Goal: Task Accomplishment & Management: Manage account settings

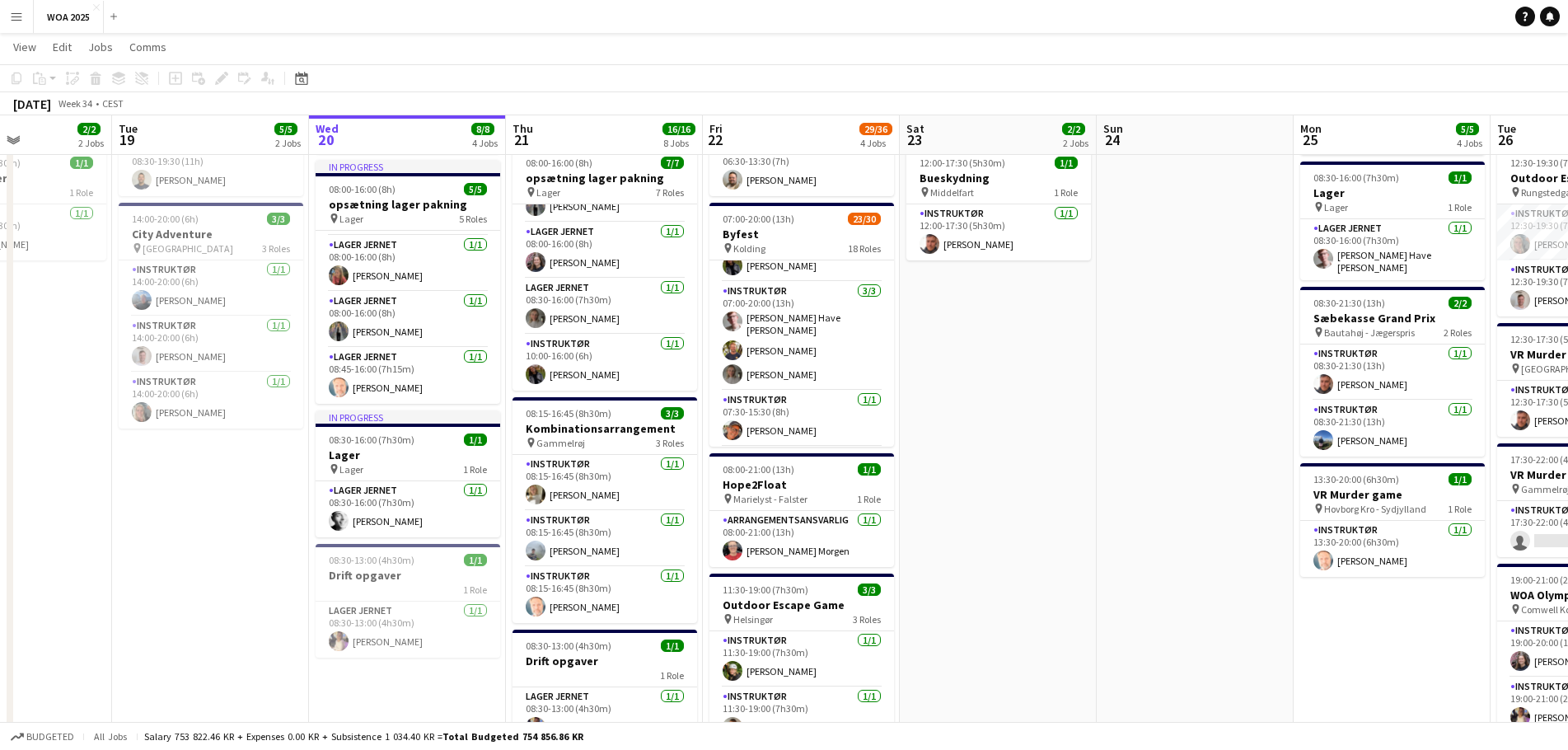
scroll to position [0, 478]
drag, startPoint x: 1058, startPoint y: 315, endPoint x: 1193, endPoint y: 335, distance: 136.5
click at [1193, 335] on app-calendar-viewport "Sat 16 Sun 17 Mon 18 2/2 2 Jobs Tue 19 5/5 2 Jobs Wed 20 8/8 4 Jobs Thu 21 16/1…" at bounding box center [784, 623] width 1568 height 1447
click at [27, 18] on button "Menu" at bounding box center [16, 16] width 33 height 33
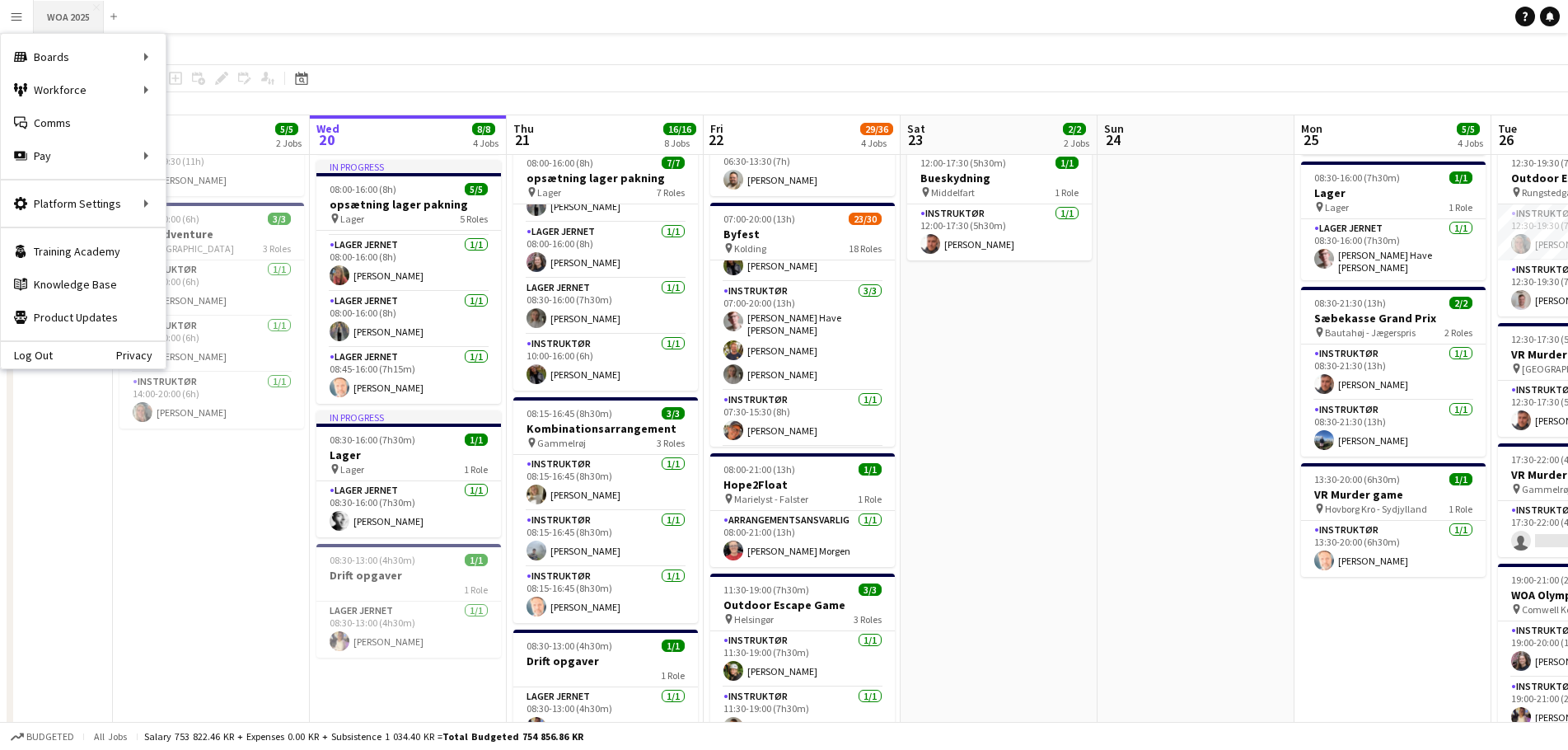
click at [47, 13] on button "WOA 2025 Close" at bounding box center [69, 17] width 70 height 32
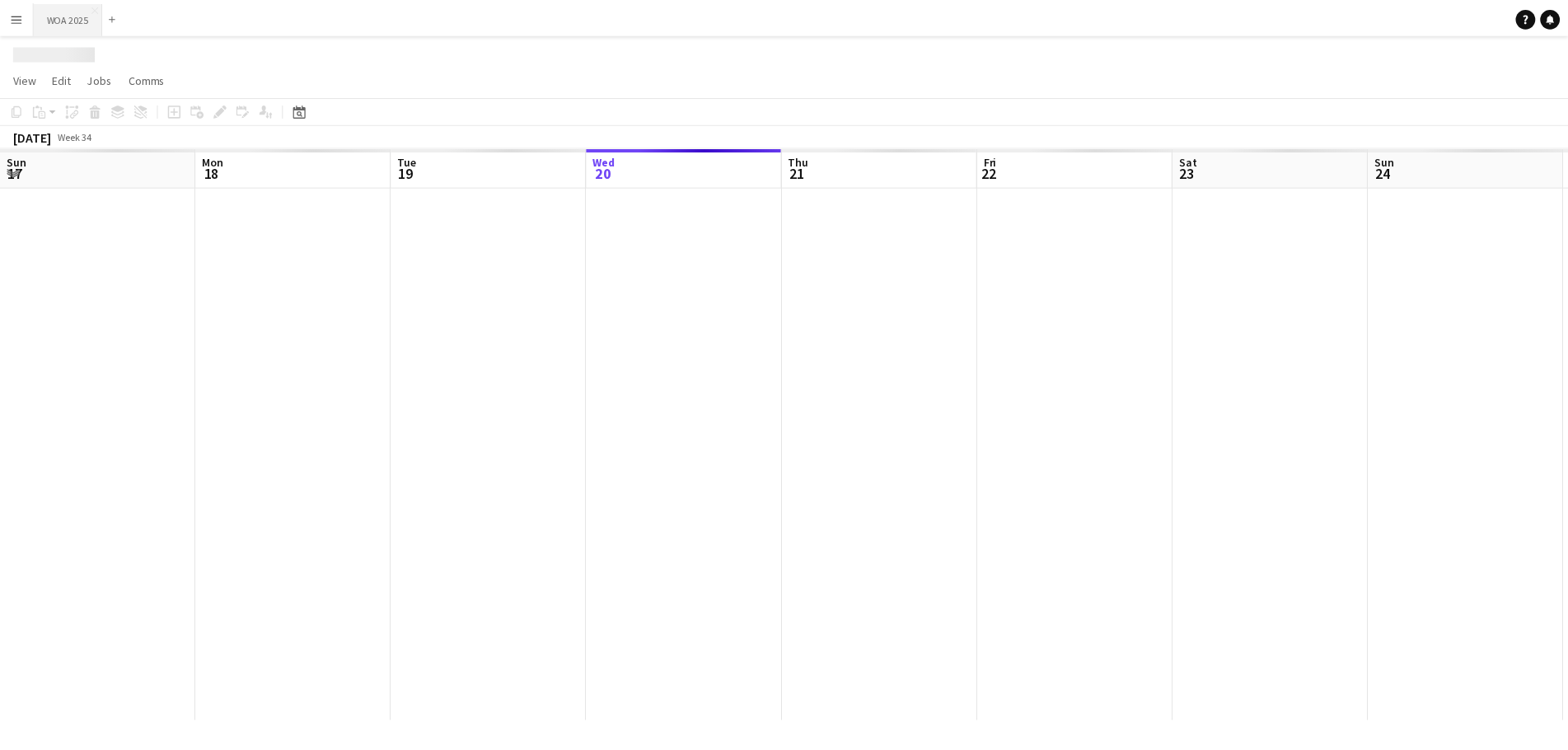
scroll to position [0, 394]
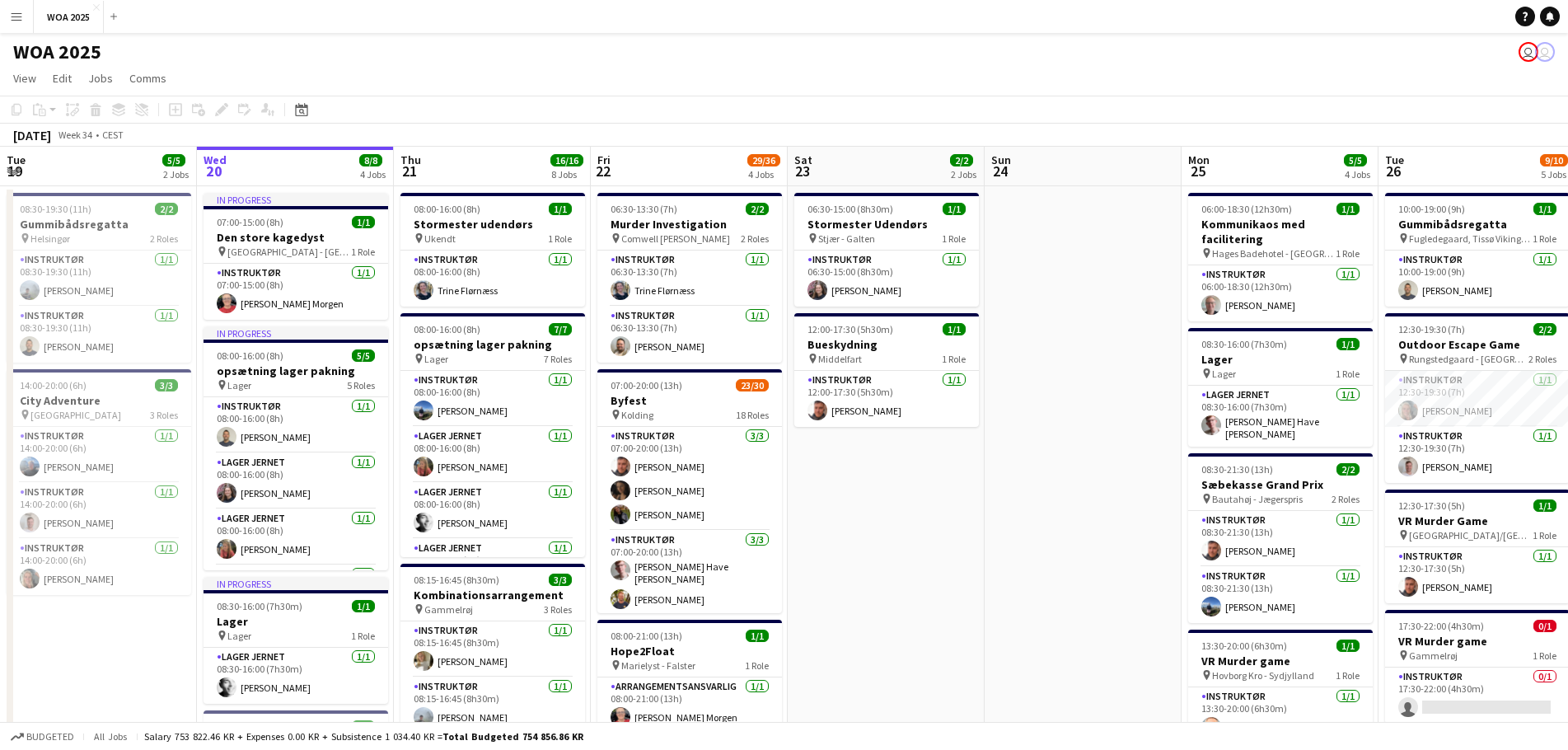
click at [1544, 45] on app-user-avatar "user" at bounding box center [1545, 52] width 20 height 20
click at [26, 24] on button "Menu" at bounding box center [16, 16] width 33 height 33
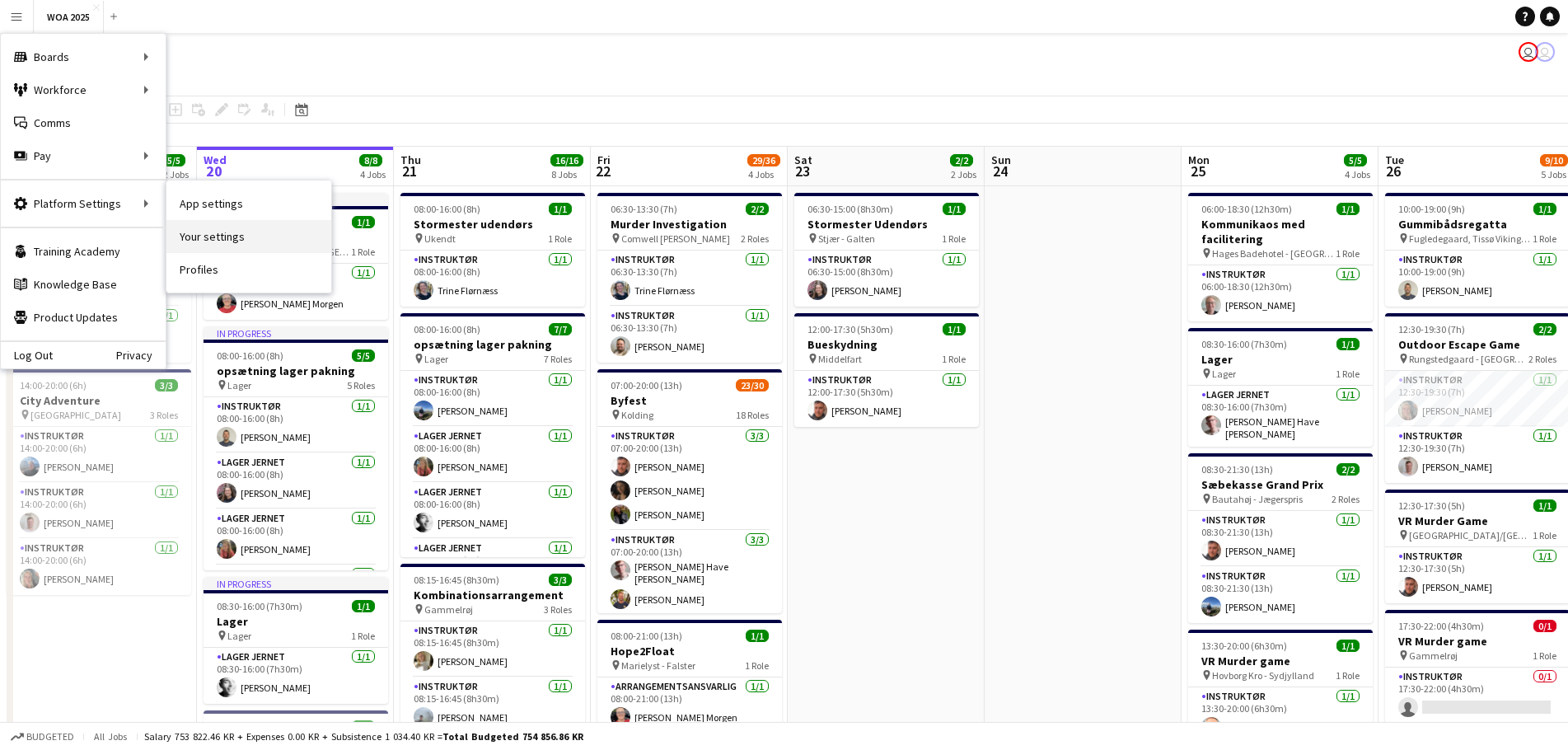
click at [218, 240] on link "Your settings" at bounding box center [249, 237] width 165 height 33
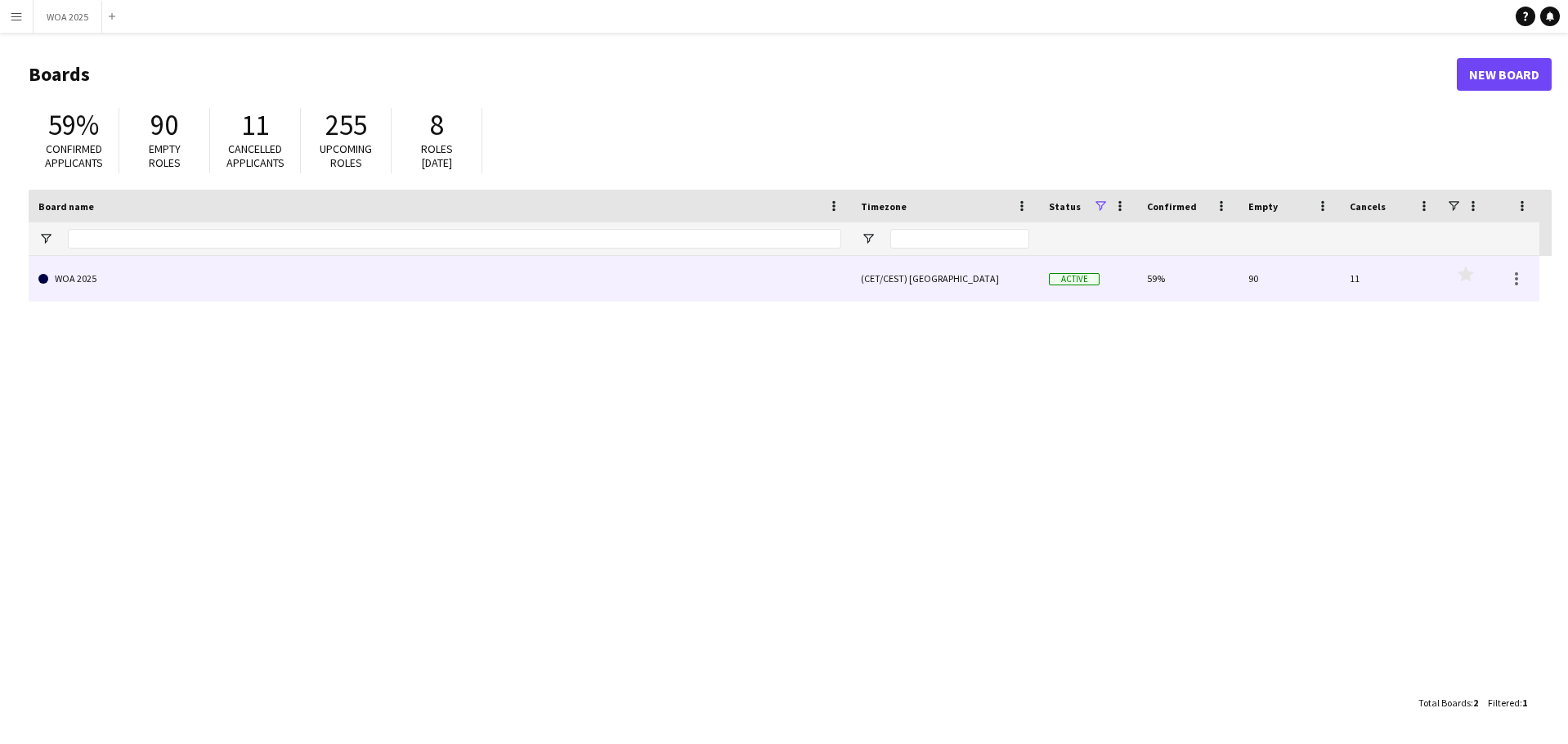
click at [686, 271] on link "WOA 2025" at bounding box center [439, 279] width 803 height 46
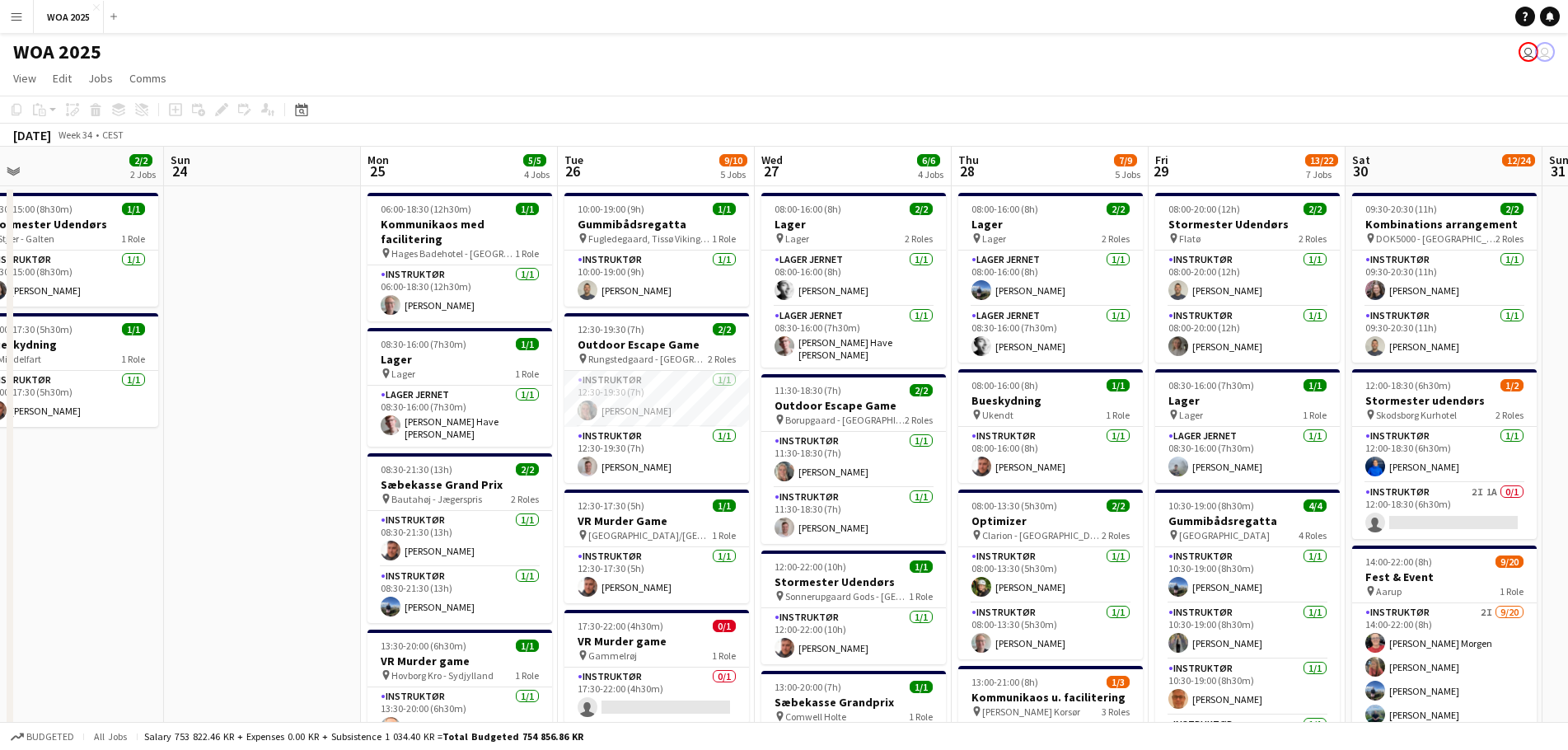
scroll to position [0, 642]
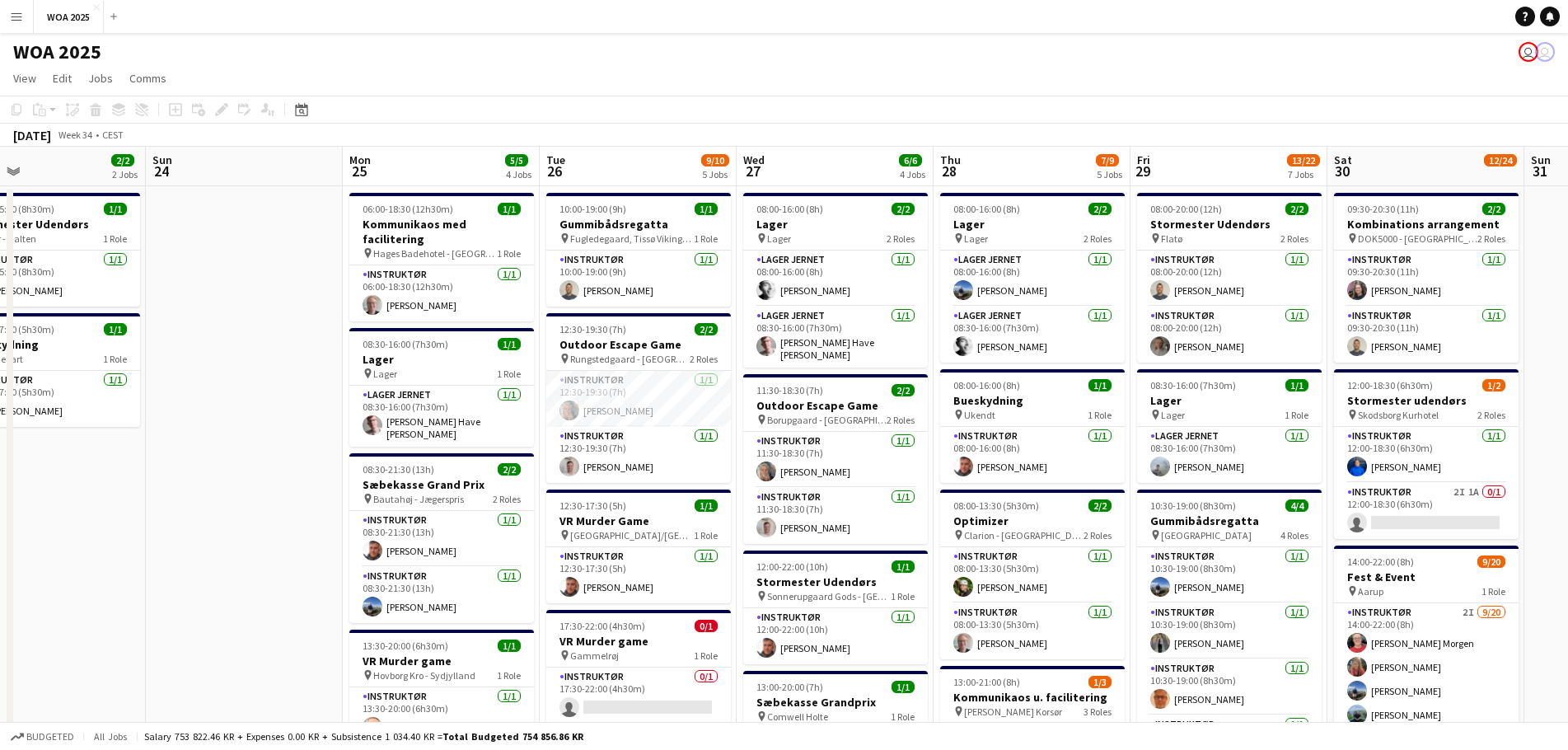
drag, startPoint x: 872, startPoint y: 267, endPoint x: 568, endPoint y: 256, distance: 304.2
drag, startPoint x: 1309, startPoint y: 96, endPoint x: 775, endPoint y: 157, distance: 537.5
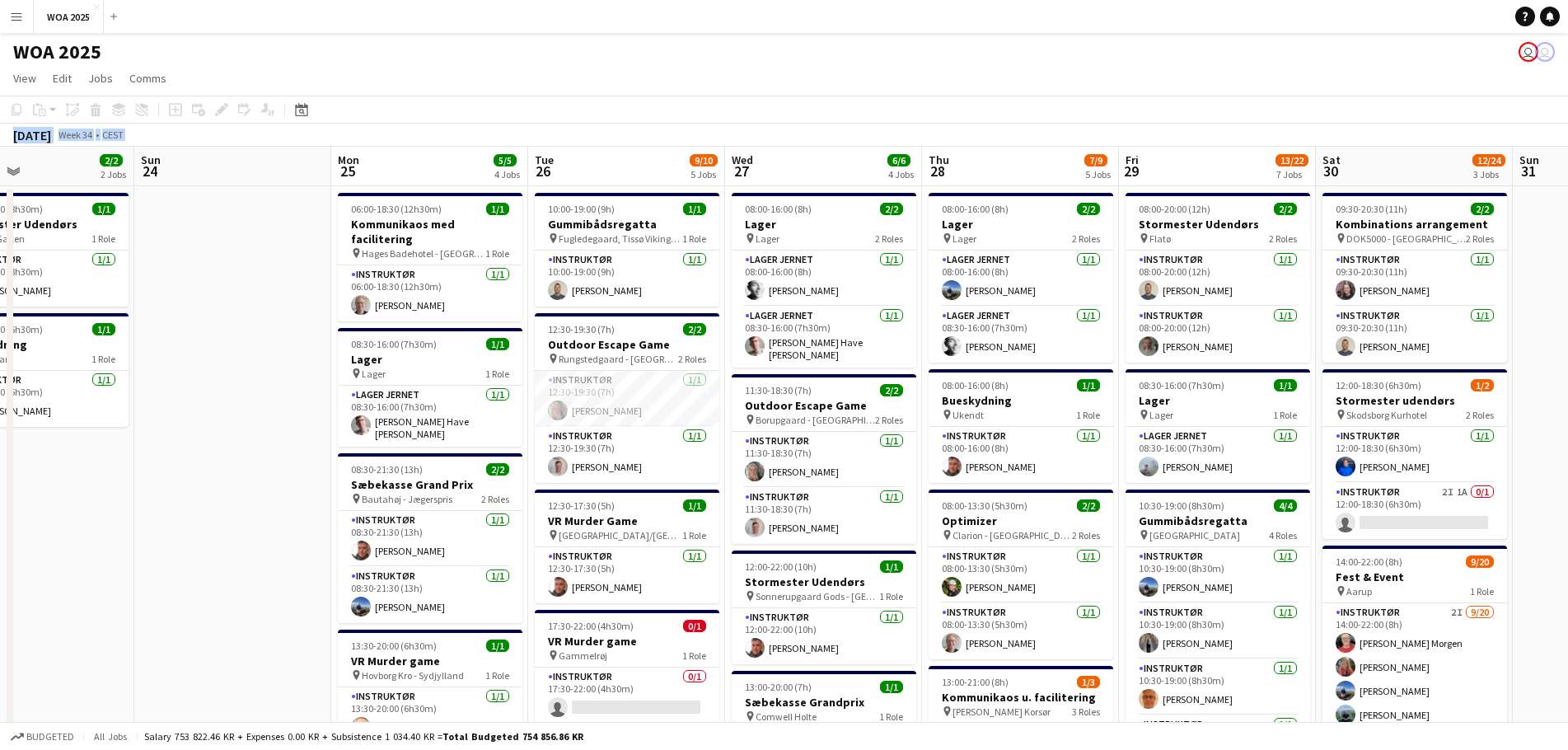
scroll to position [0, 460]
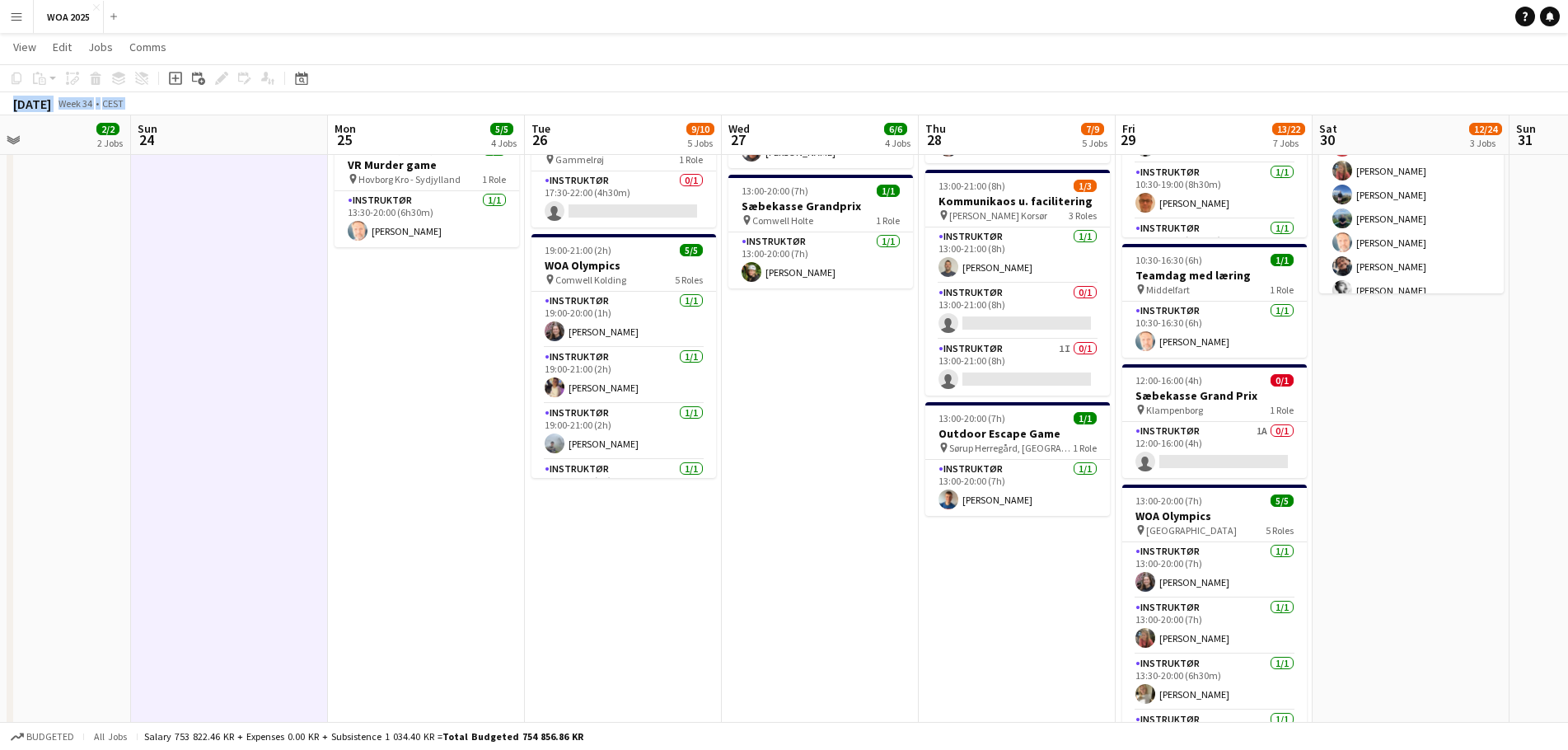
scroll to position [0, 465]
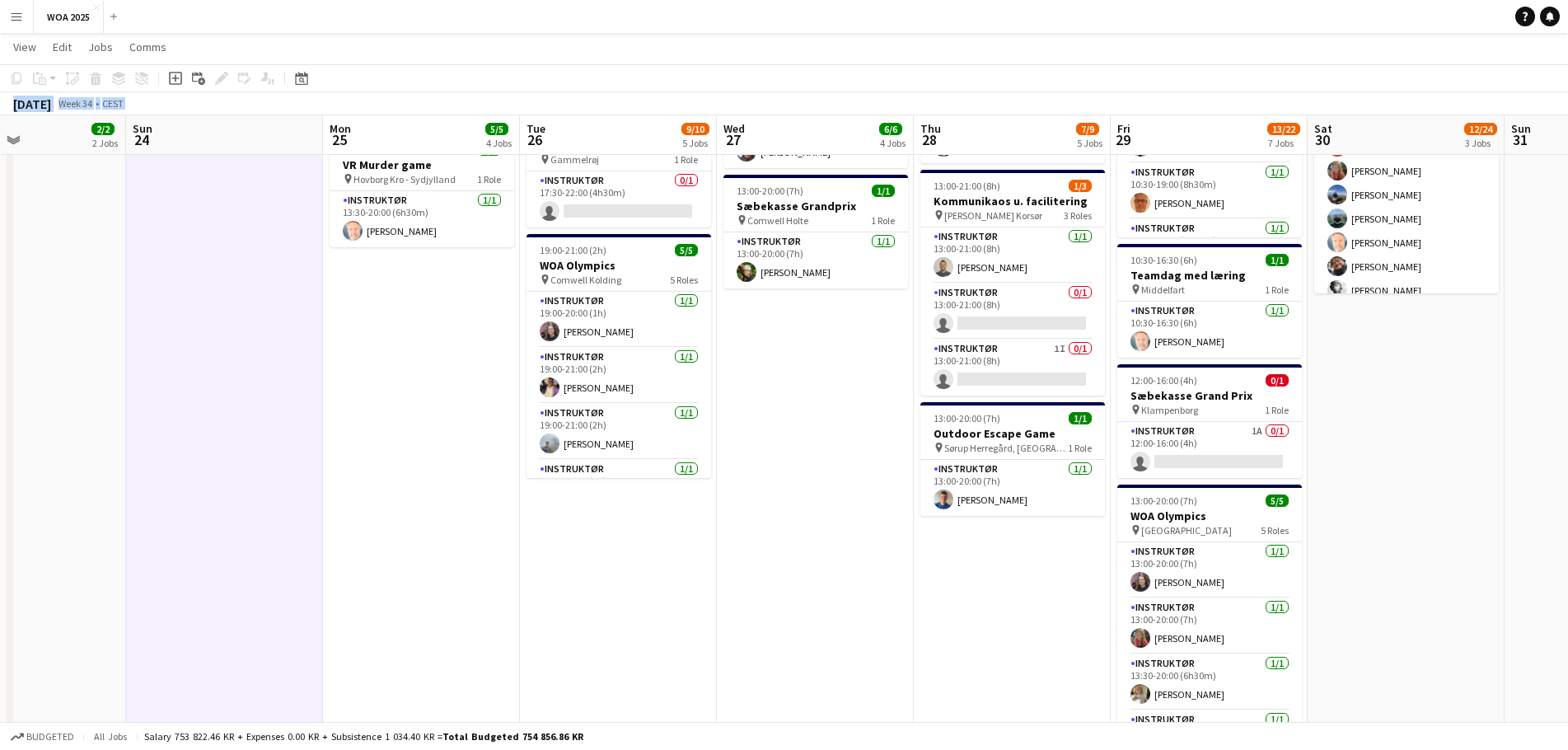
click at [1349, 518] on app-date-cell "09:30-20:30 (11h) 2/2 Kombinations arrangement pin DOK5000 - Odense 2 Roles Ins…" at bounding box center [1407, 353] width 197 height 1327
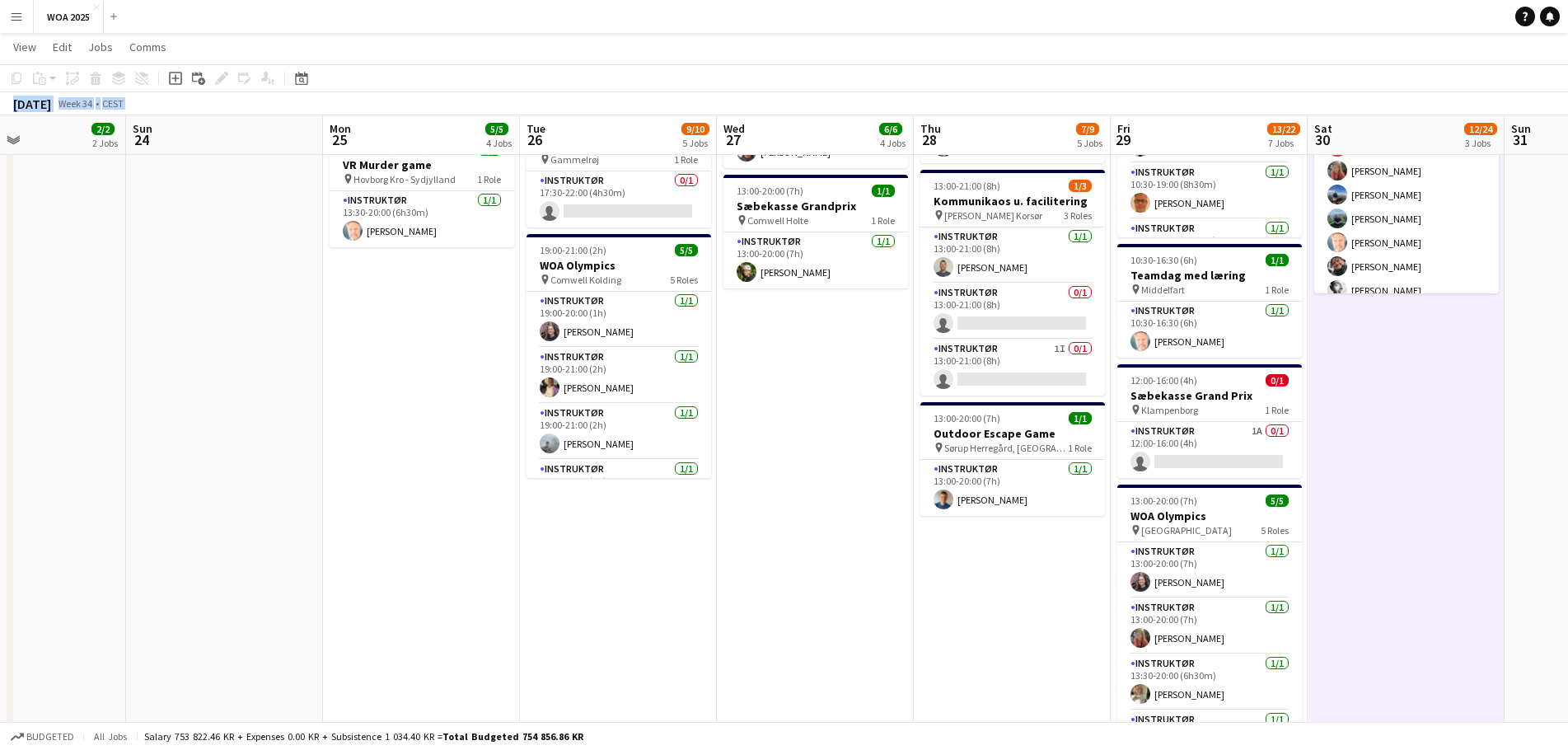
click at [1391, 508] on app-date-cell "09:30-20:30 (11h) 2/2 Kombinations arrangement pin DOK5000 - Odense 2 Roles Ins…" at bounding box center [1407, 353] width 197 height 1327
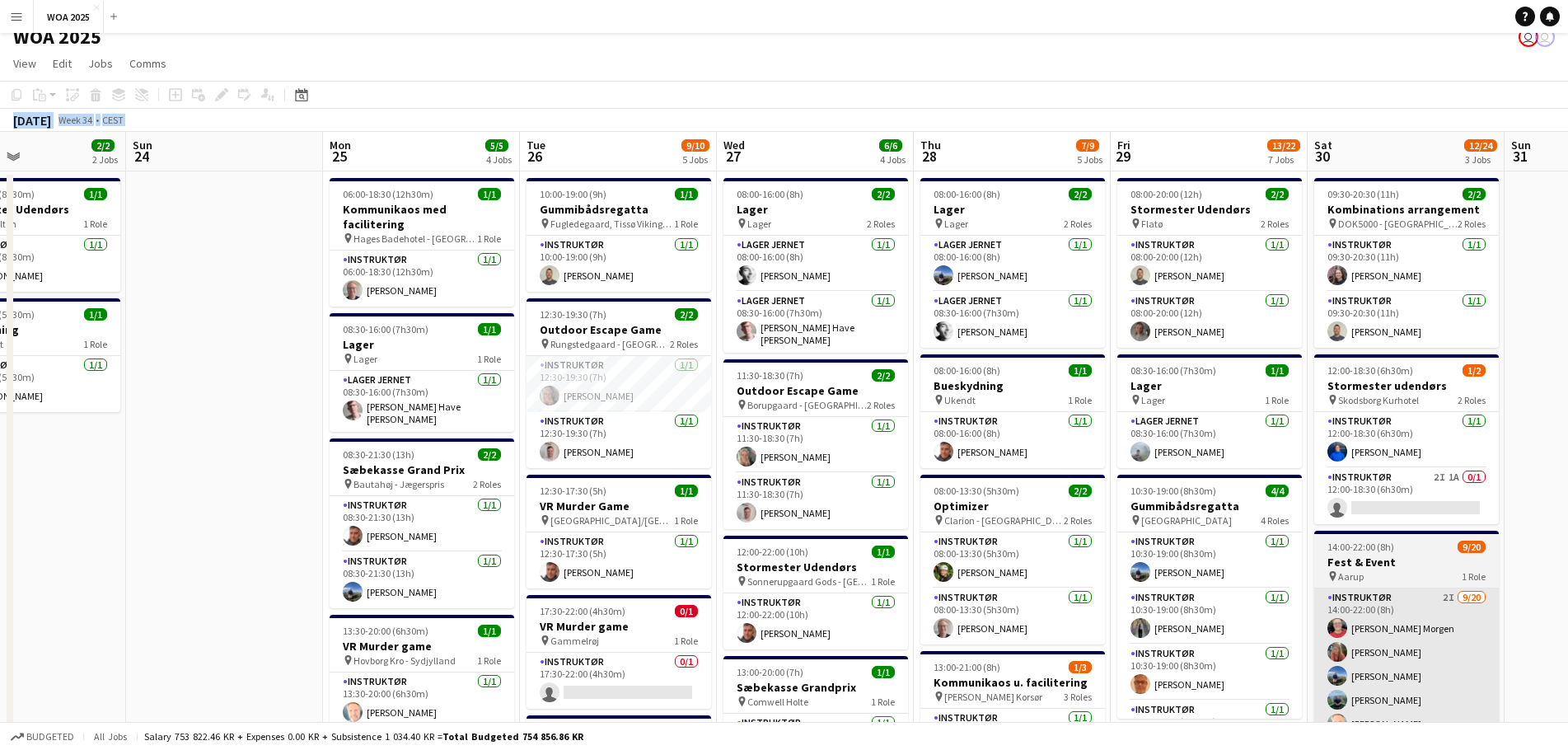
scroll to position [0, 0]
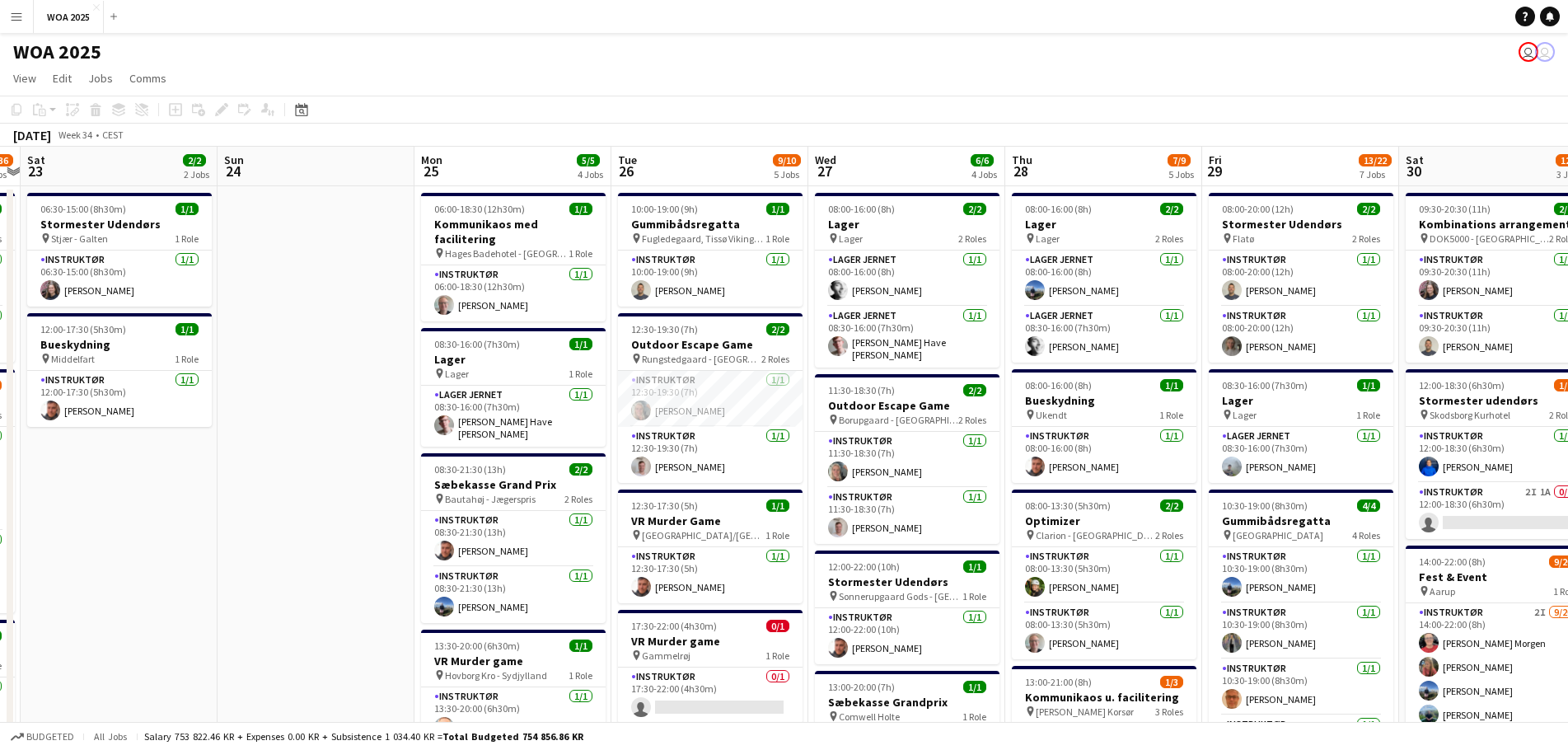
drag, startPoint x: 1151, startPoint y: 286, endPoint x: 174, endPoint y: 304, distance: 977.2
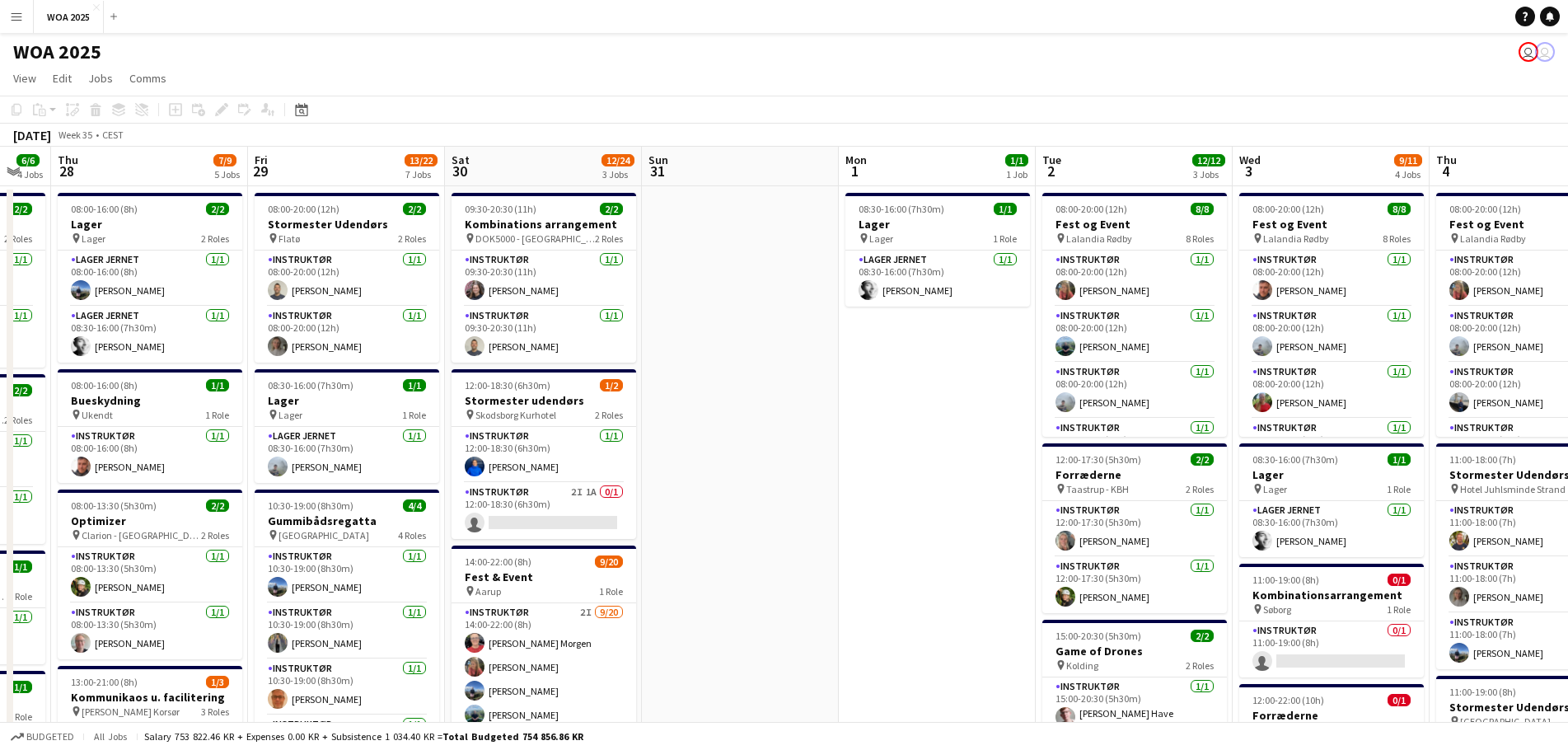
drag, startPoint x: 1448, startPoint y: 272, endPoint x: 527, endPoint y: 274, distance: 921.0
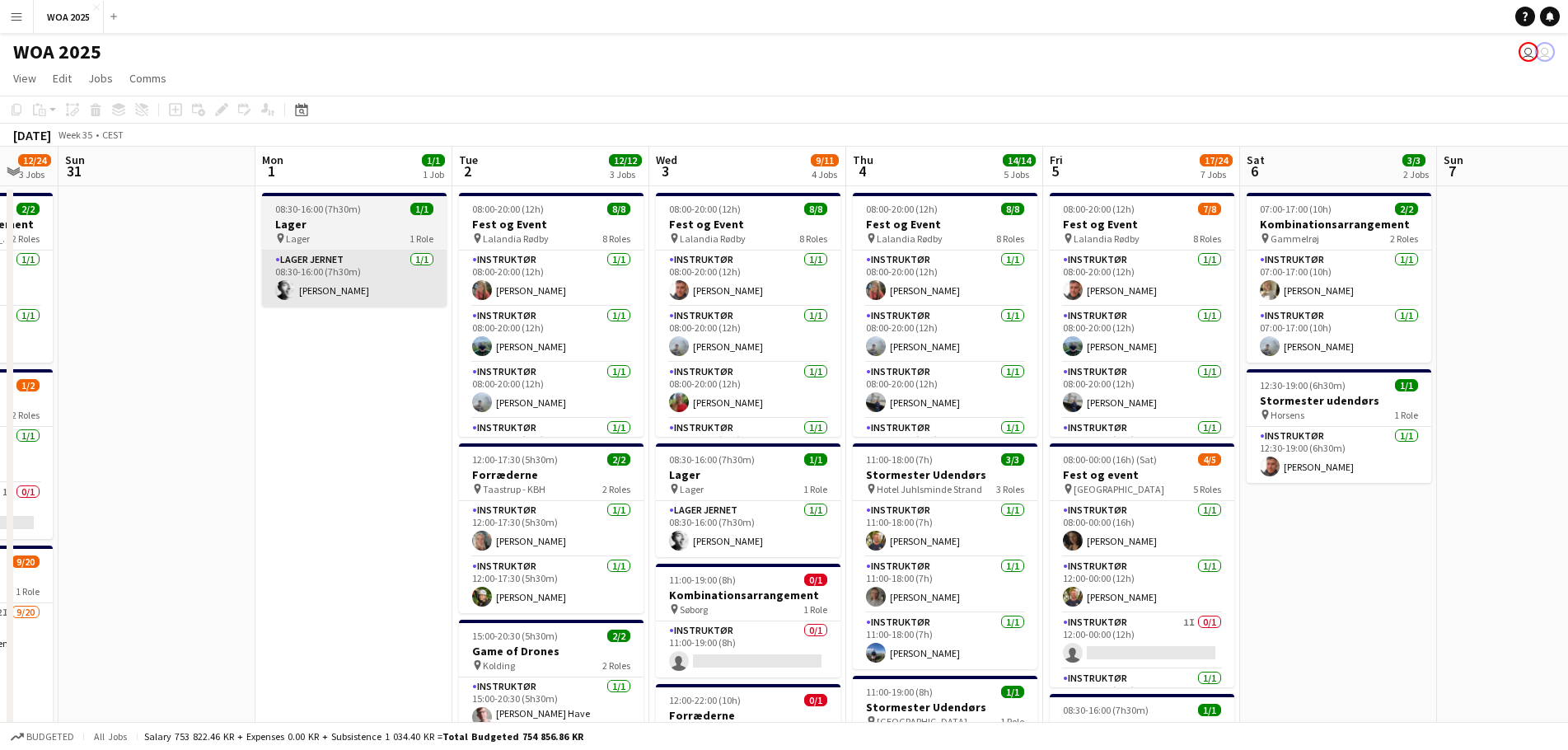
drag, startPoint x: 729, startPoint y: 269, endPoint x: 349, endPoint y: 292, distance: 380.7
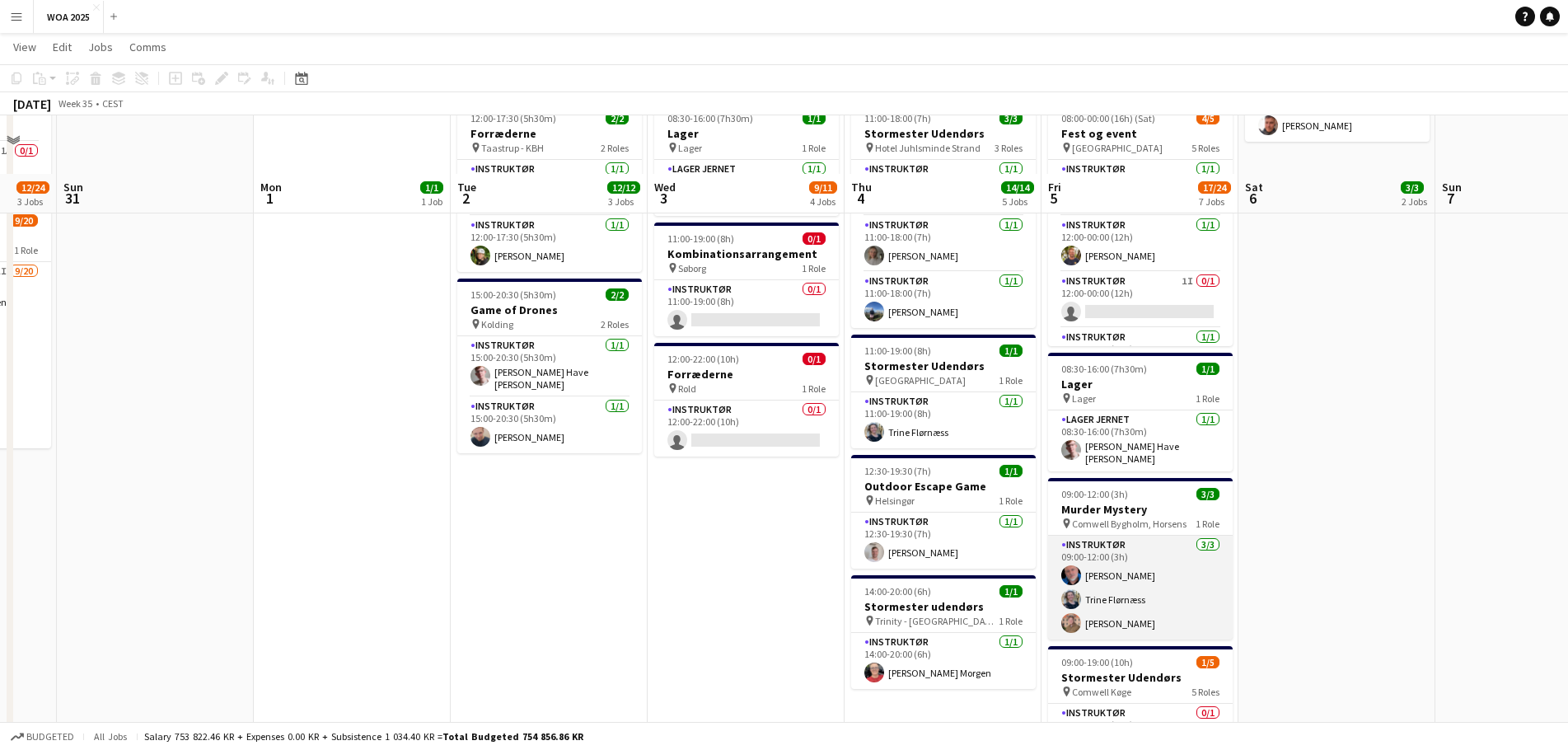
scroll to position [412, 0]
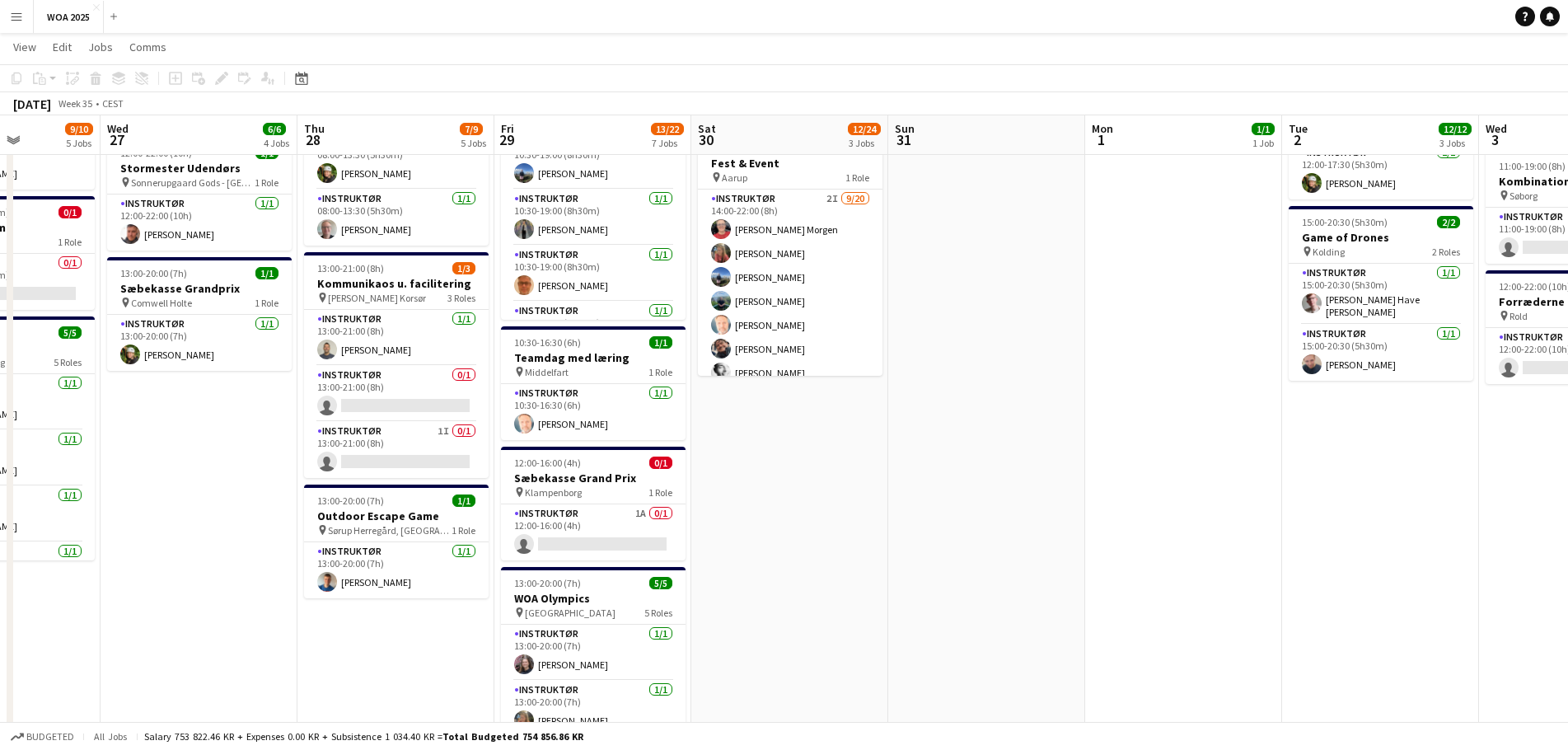
drag, startPoint x: 401, startPoint y: 505, endPoint x: 1167, endPoint y: 471, distance: 766.8
click at [1185, 473] on app-calendar-viewport "Sun 24 Mon 25 5/5 4 Jobs Tue 26 9/10 5 Jobs Wed 27 6/6 4 Jobs Thu 28 7/9 5 Jobs…" at bounding box center [784, 375] width 1568 height 1447
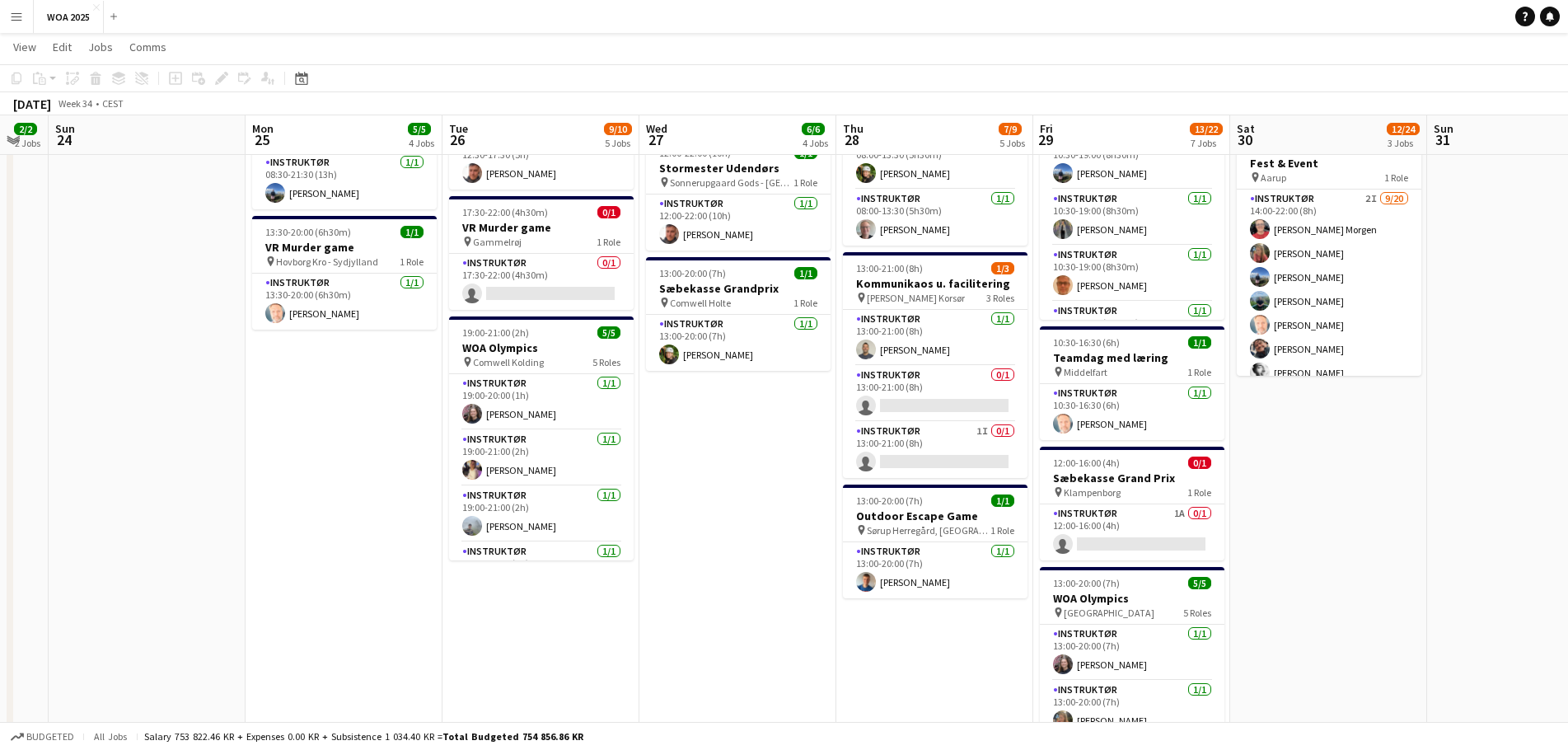
drag, startPoint x: 701, startPoint y: 447, endPoint x: 1174, endPoint y: 457, distance: 473.1
click at [1174, 457] on app-calendar-viewport "Fri 22 29/36 4 Jobs Sat 23 2/2 2 Jobs Sun 24 Mon 25 5/5 4 Jobs Tue 26 9/10 5 Jo…" at bounding box center [784, 375] width 1568 height 1447
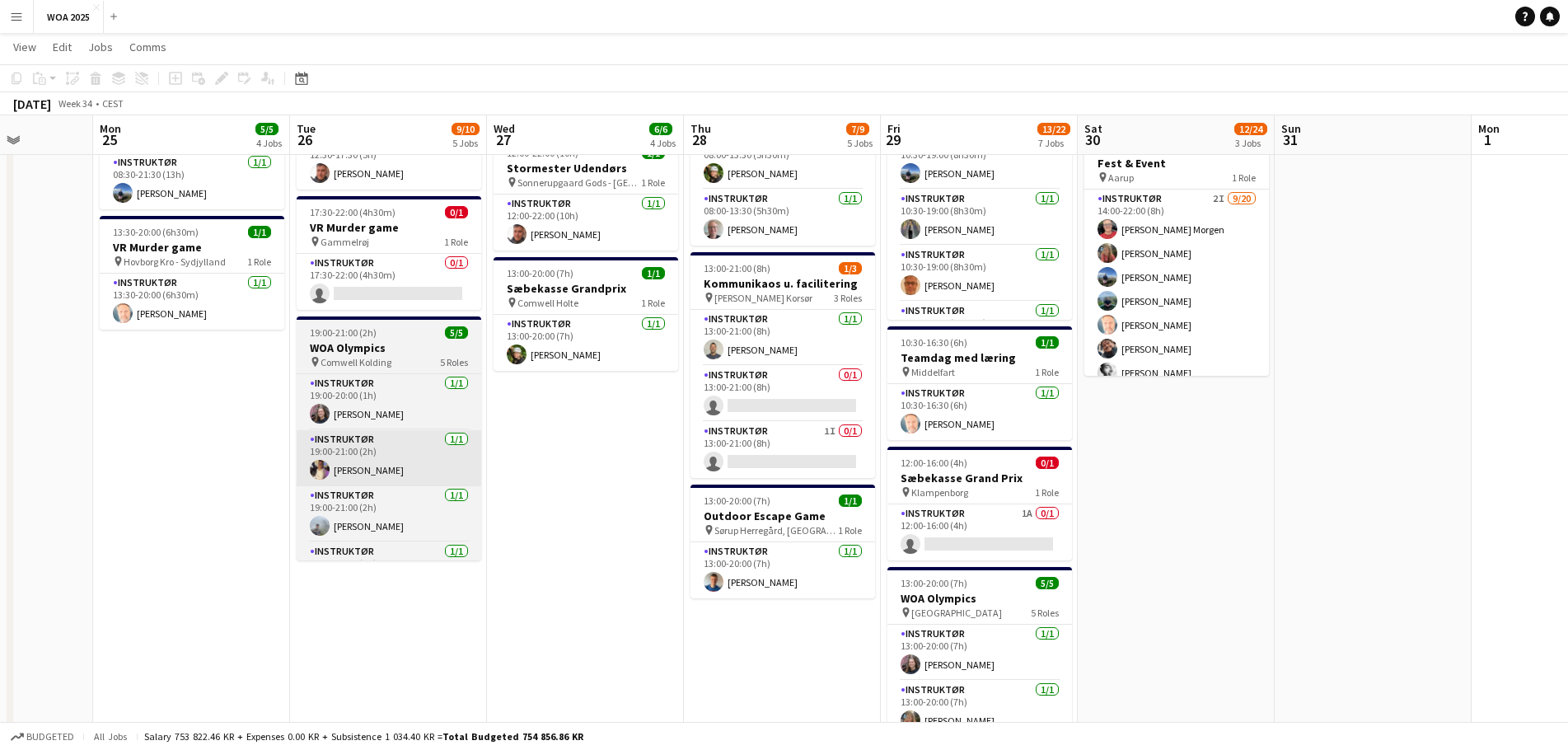
drag, startPoint x: 569, startPoint y: 458, endPoint x: 372, endPoint y: 456, distance: 197.0
click at [343, 457] on app-calendar-viewport "Fri 22 29/36 4 Jobs Sat 23 2/2 2 Jobs Sun 24 Mon 25 5/5 4 Jobs Tue 26 9/10 5 Jo…" at bounding box center [784, 375] width 1568 height 1447
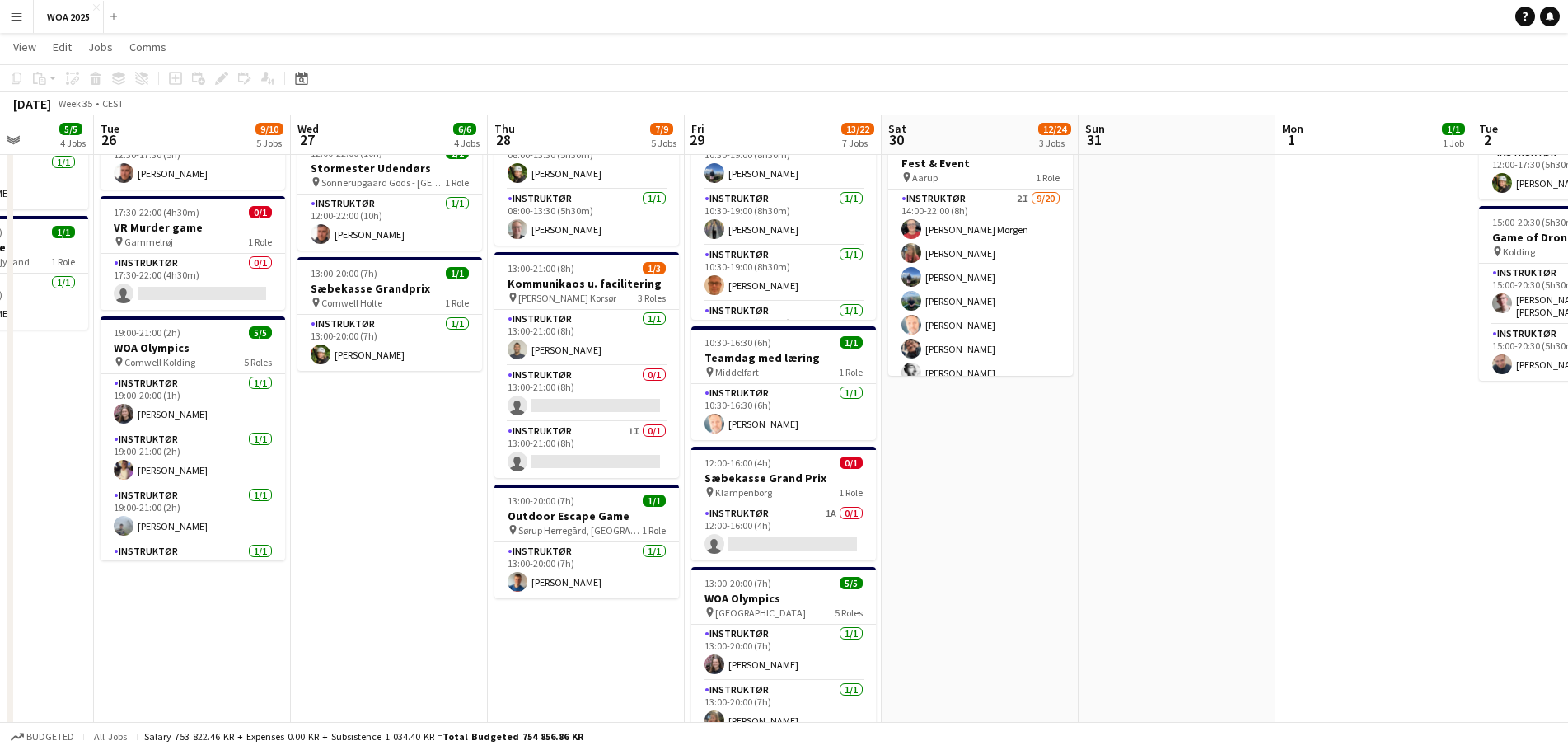
drag, startPoint x: 949, startPoint y: 420, endPoint x: 462, endPoint y: 418, distance: 487.0
click at [461, 417] on app-calendar-viewport "Fri 22 29/36 4 Jobs Sat 23 2/2 2 Jobs Sun 24 Mon 25 5/5 4 Jobs Tue 26 9/10 5 Jo…" at bounding box center [784, 375] width 1568 height 1447
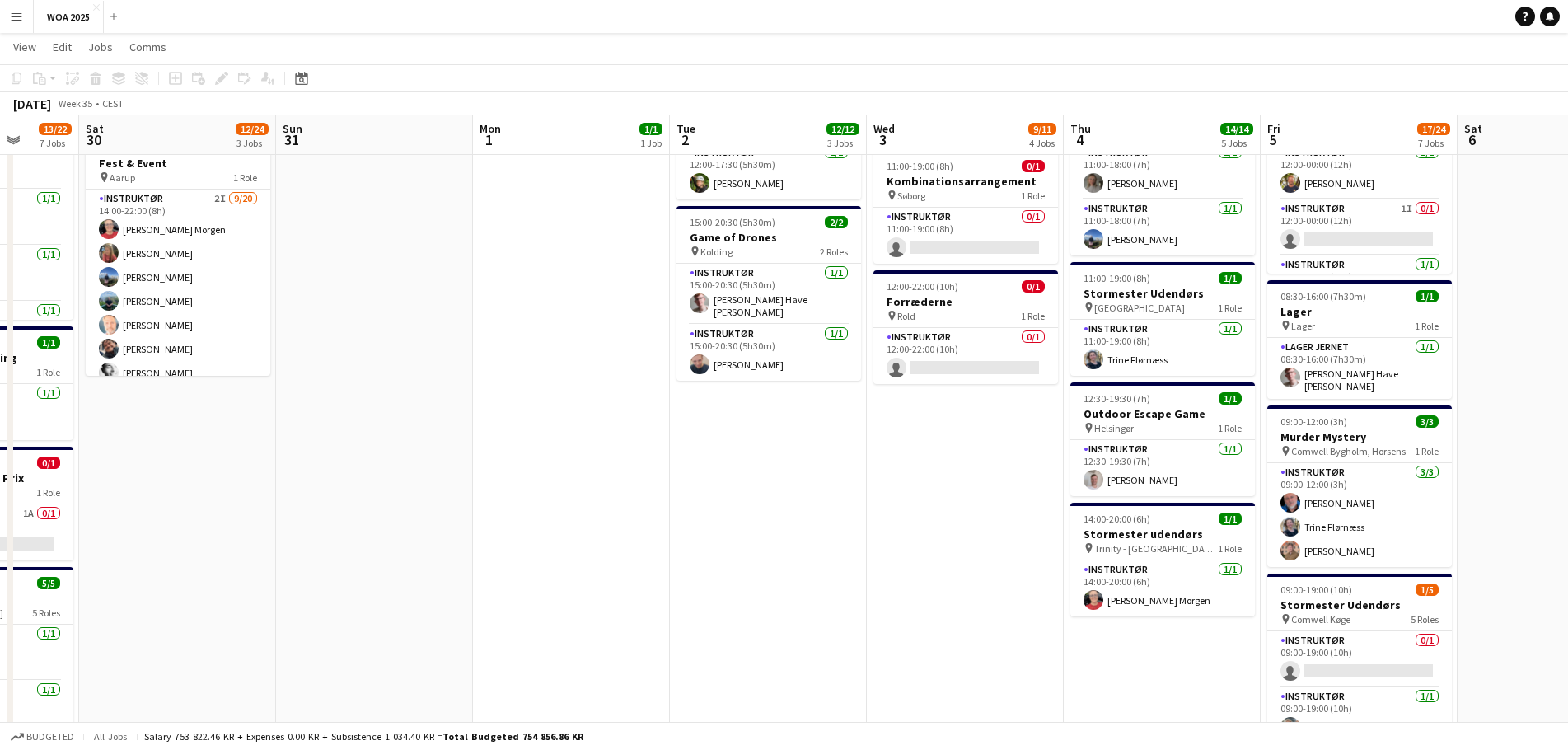
drag, startPoint x: 977, startPoint y: 430, endPoint x: 642, endPoint y: 450, distance: 335.6
click at [642, 450] on app-calendar-viewport "Wed 27 6/6 4 Jobs Thu 28 7/9 5 Jobs Fri 29 13/22 7 Jobs Sat 30 12/24 3 Jobs Sun…" at bounding box center [784, 375] width 1568 height 1447
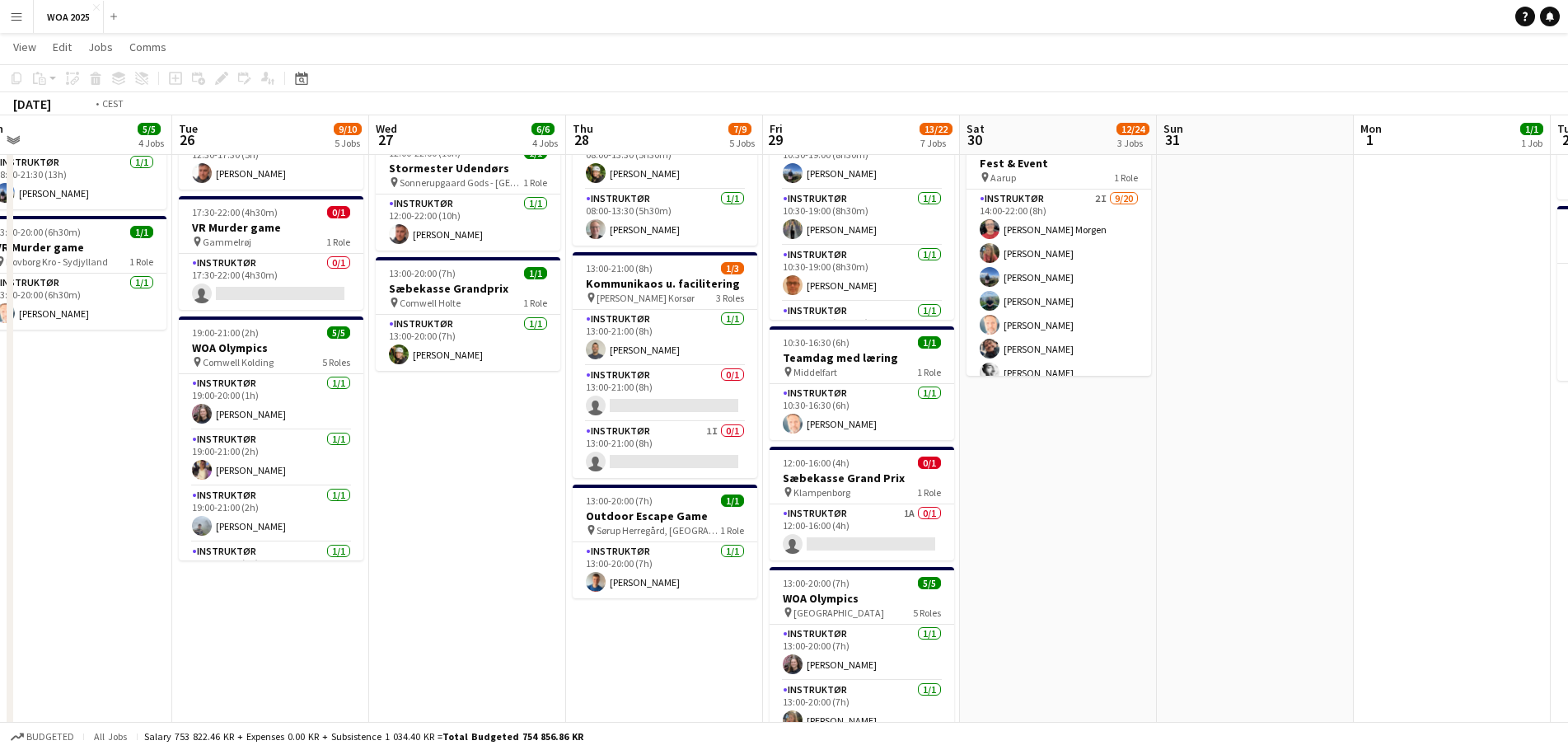
drag, startPoint x: 642, startPoint y: 450, endPoint x: 1588, endPoint y: 447, distance: 946.0
click at [1568, 447] on html "Menu Boards Boards Boards All jobs Status Workforce Workforce My Workforce Recr…" at bounding box center [784, 358] width 1568 height 1539
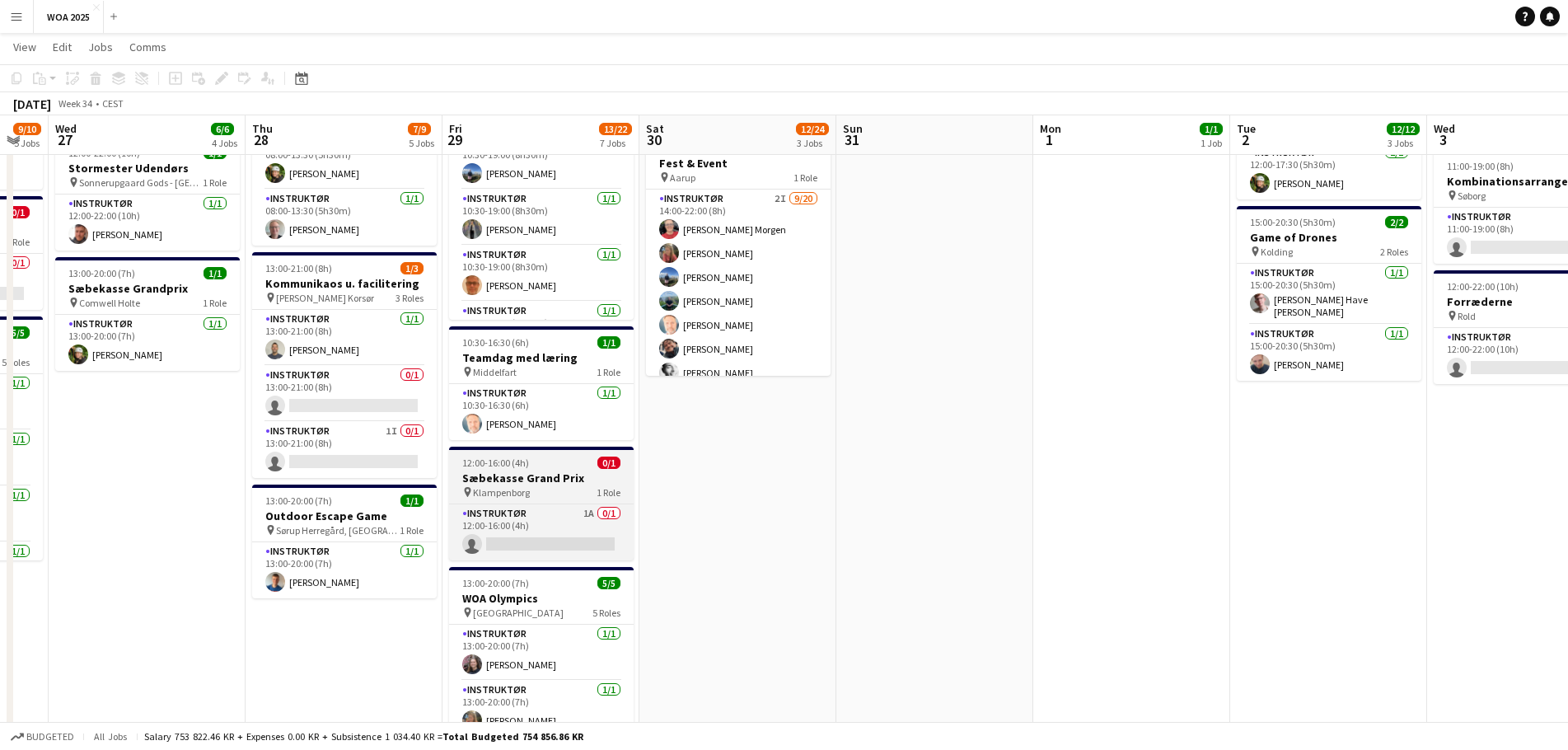
drag, startPoint x: 922, startPoint y: 460, endPoint x: 531, endPoint y: 451, distance: 391.1
click at [513, 445] on app-calendar-viewport "Sat 23 2/2 2 Jobs Sun 24 Mon 25 5/5 4 Jobs Tue 26 9/10 5 Jobs Wed 27 6/6 4 Jobs…" at bounding box center [784, 375] width 1568 height 1447
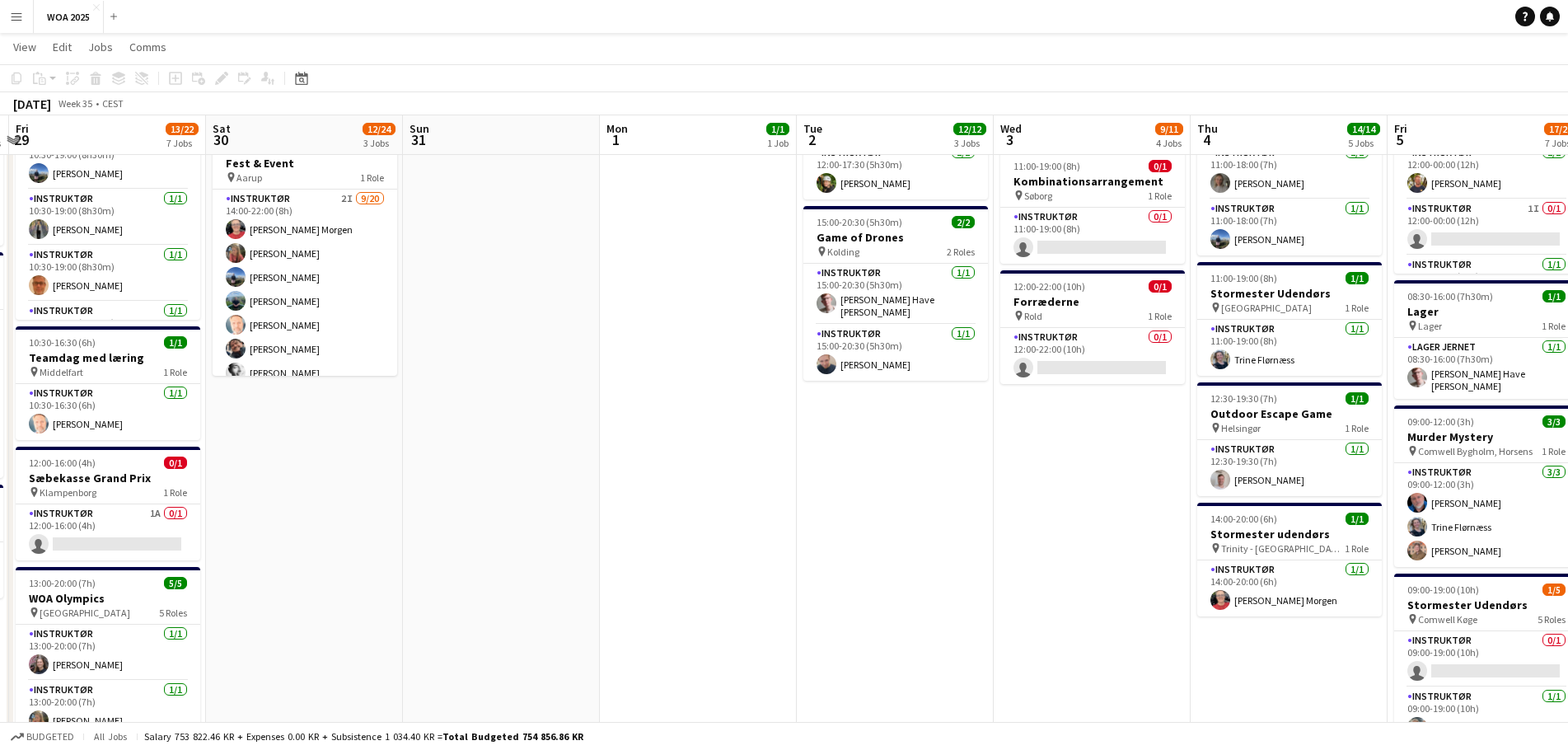
drag, startPoint x: 949, startPoint y: 451, endPoint x: 562, endPoint y: 456, distance: 387.0
click at [562, 456] on app-calendar-viewport "Mon 25 5/5 4 Jobs Tue 26 9/10 5 Jobs Wed 27 6/6 4 Jobs Thu 28 7/9 5 Jobs Fri 29…" at bounding box center [784, 375] width 1568 height 1447
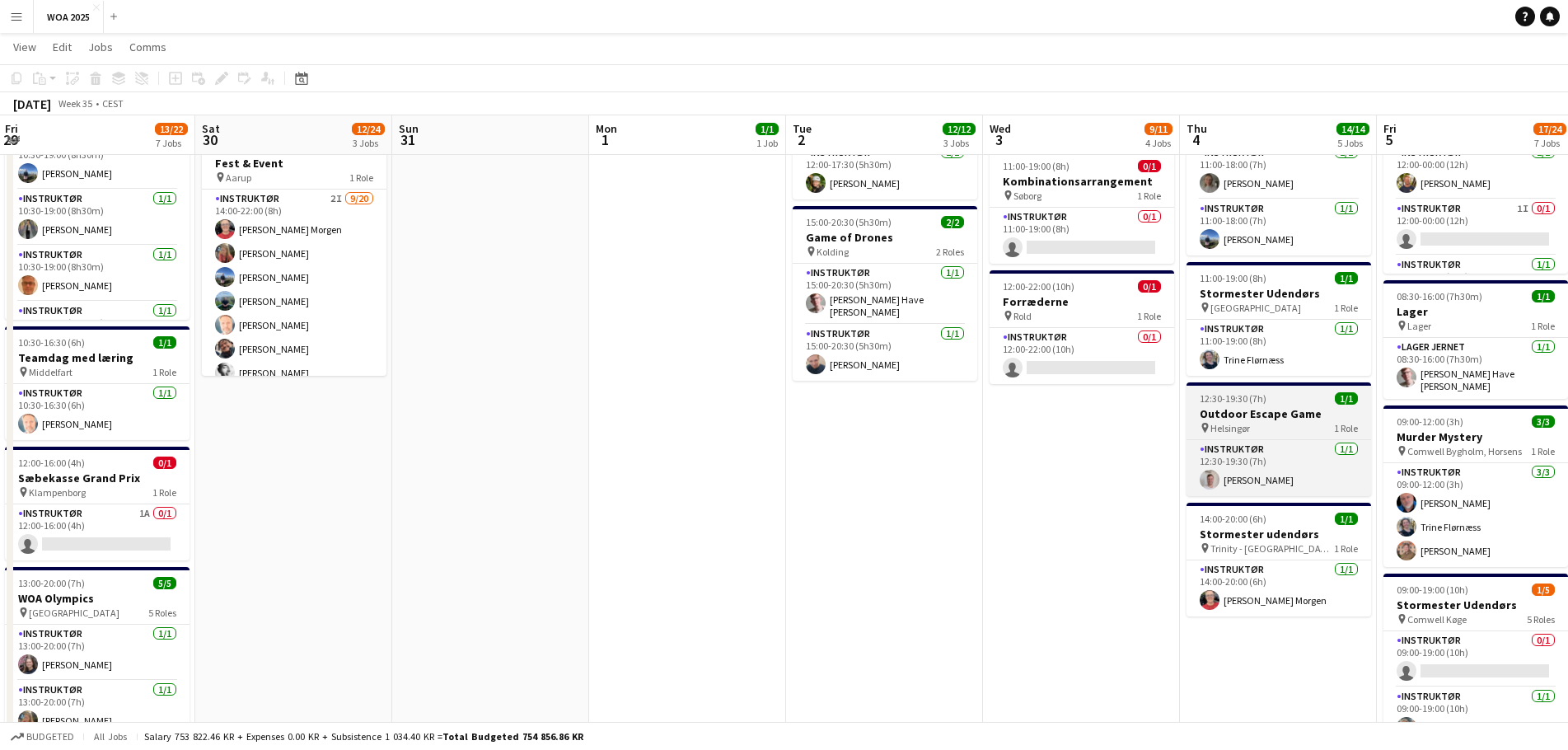
click at [1291, 423] on div "pin Helsingør 1 Role" at bounding box center [1279, 427] width 185 height 13
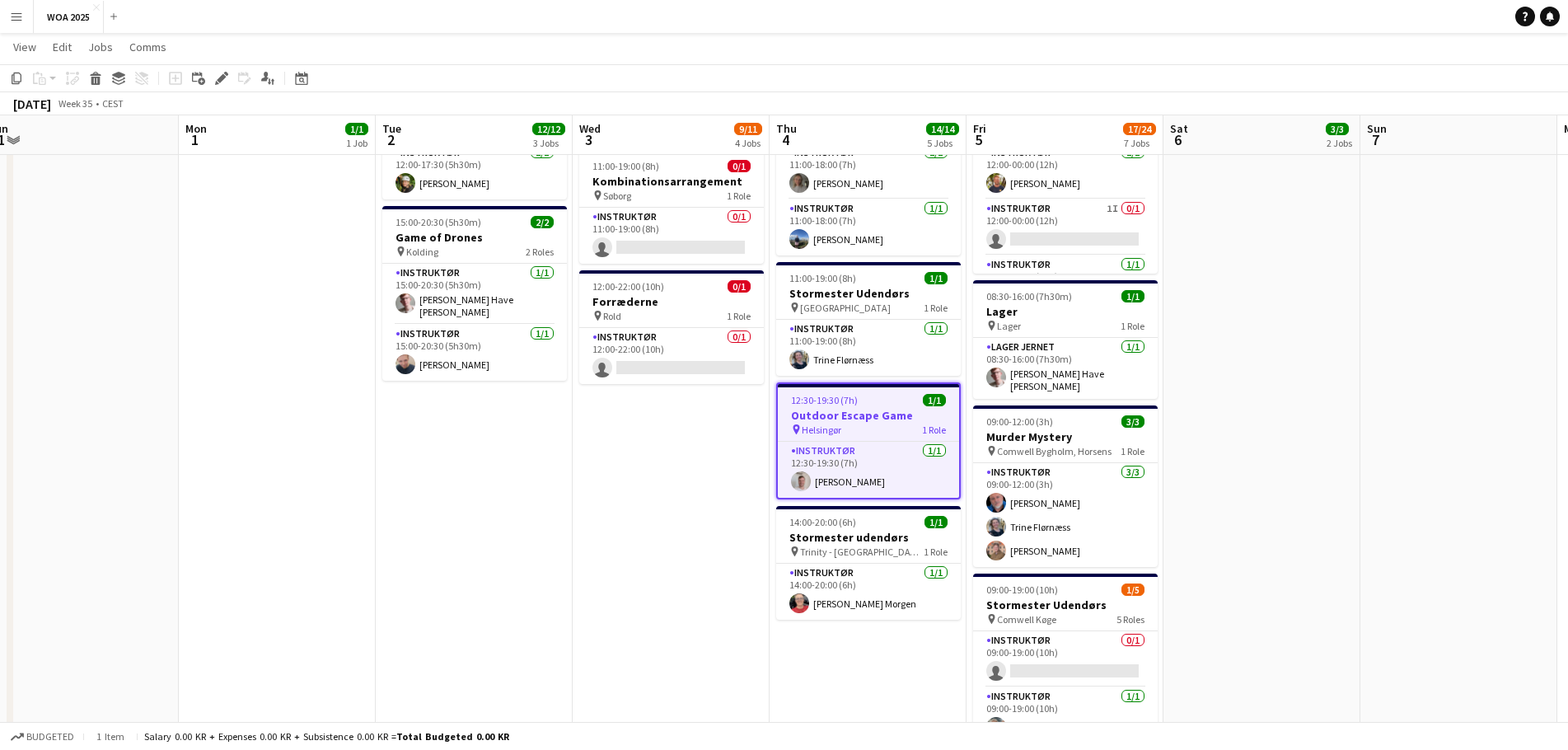
scroll to position [0, 817]
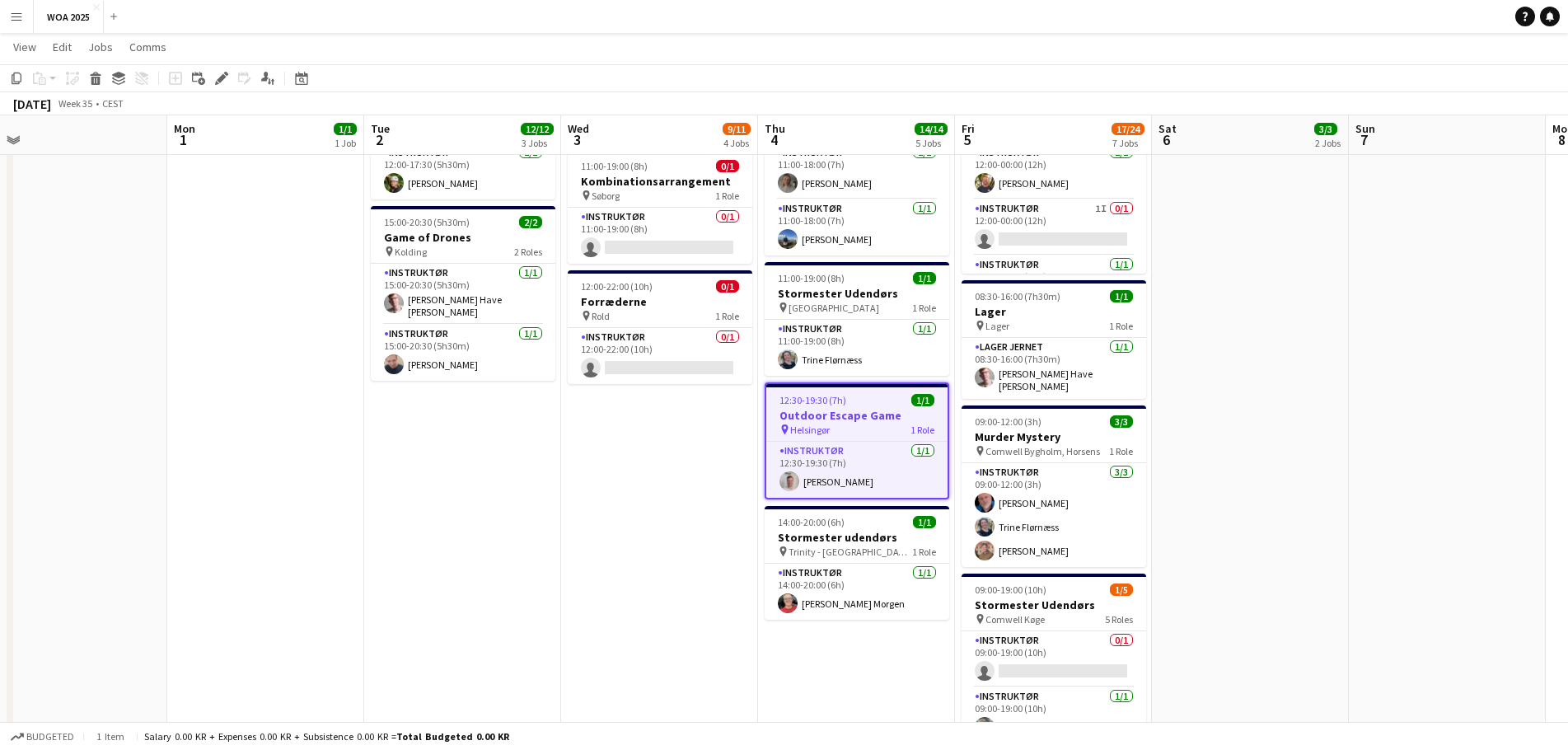
drag, startPoint x: 1119, startPoint y: 470, endPoint x: 697, endPoint y: 468, distance: 422.0
click at [697, 468] on app-calendar-viewport "Wed 27 6/6 4 Jobs Thu 28 7/9 5 Jobs Fri 29 13/22 7 Jobs Sat 30 12/24 3 Jobs Sun…" at bounding box center [784, 375] width 1568 height 1447
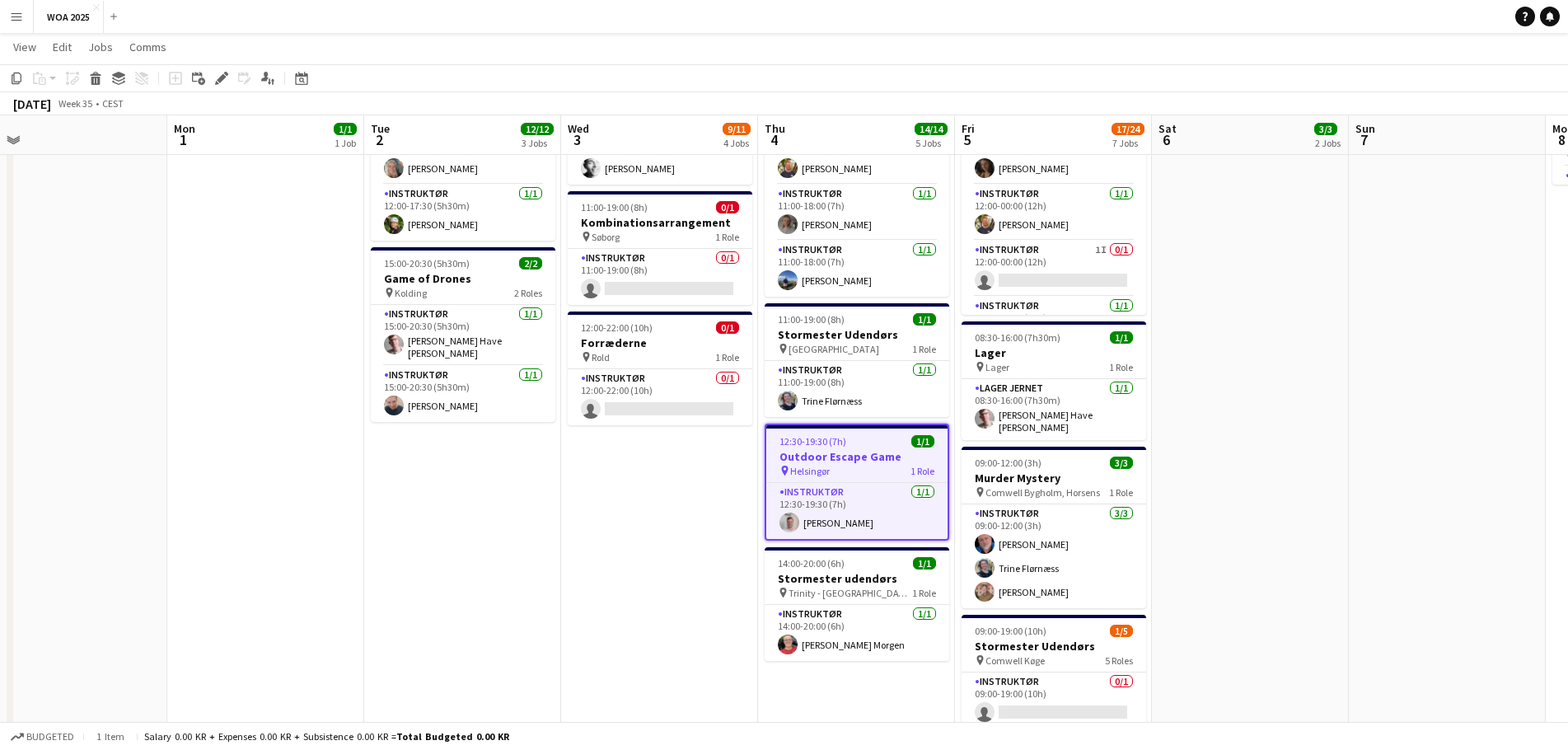
scroll to position [412, 0]
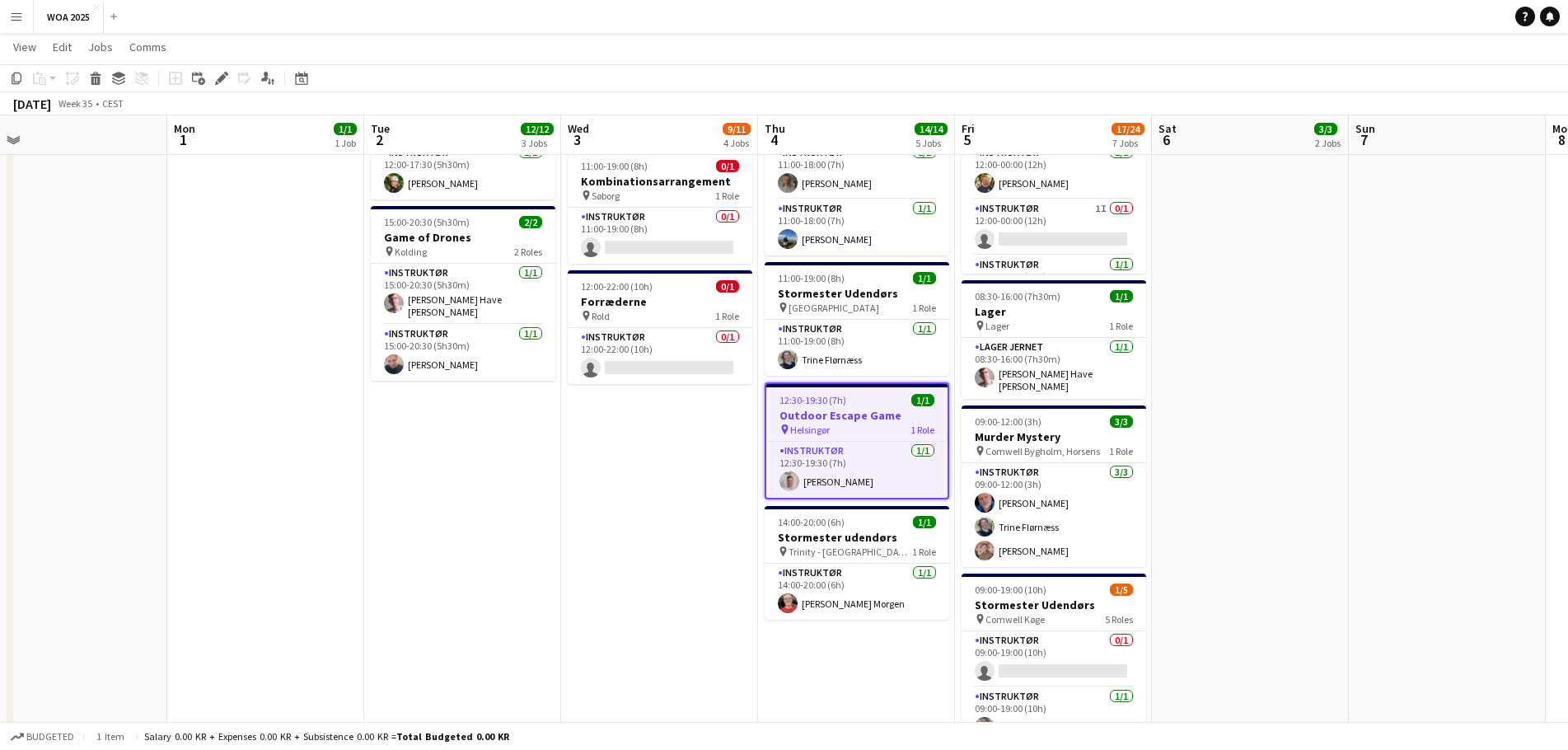
click at [681, 508] on app-date-cell "08:00-20:00 (12h) 8/8 Fest og Event pin Lalandia Rødby 8 Roles Instruktør 1/1 0…" at bounding box center [659, 435] width 197 height 1327
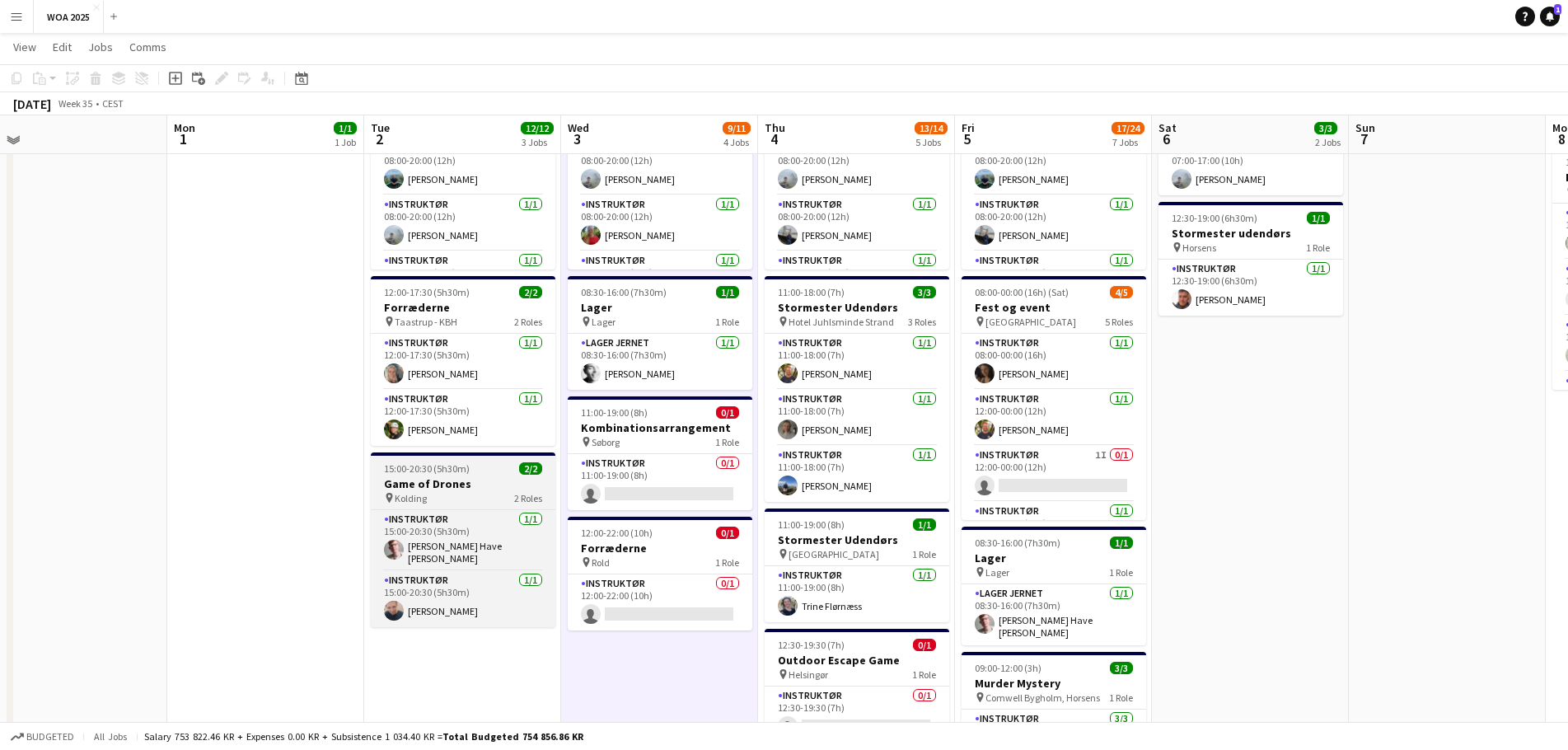
scroll to position [165, 0]
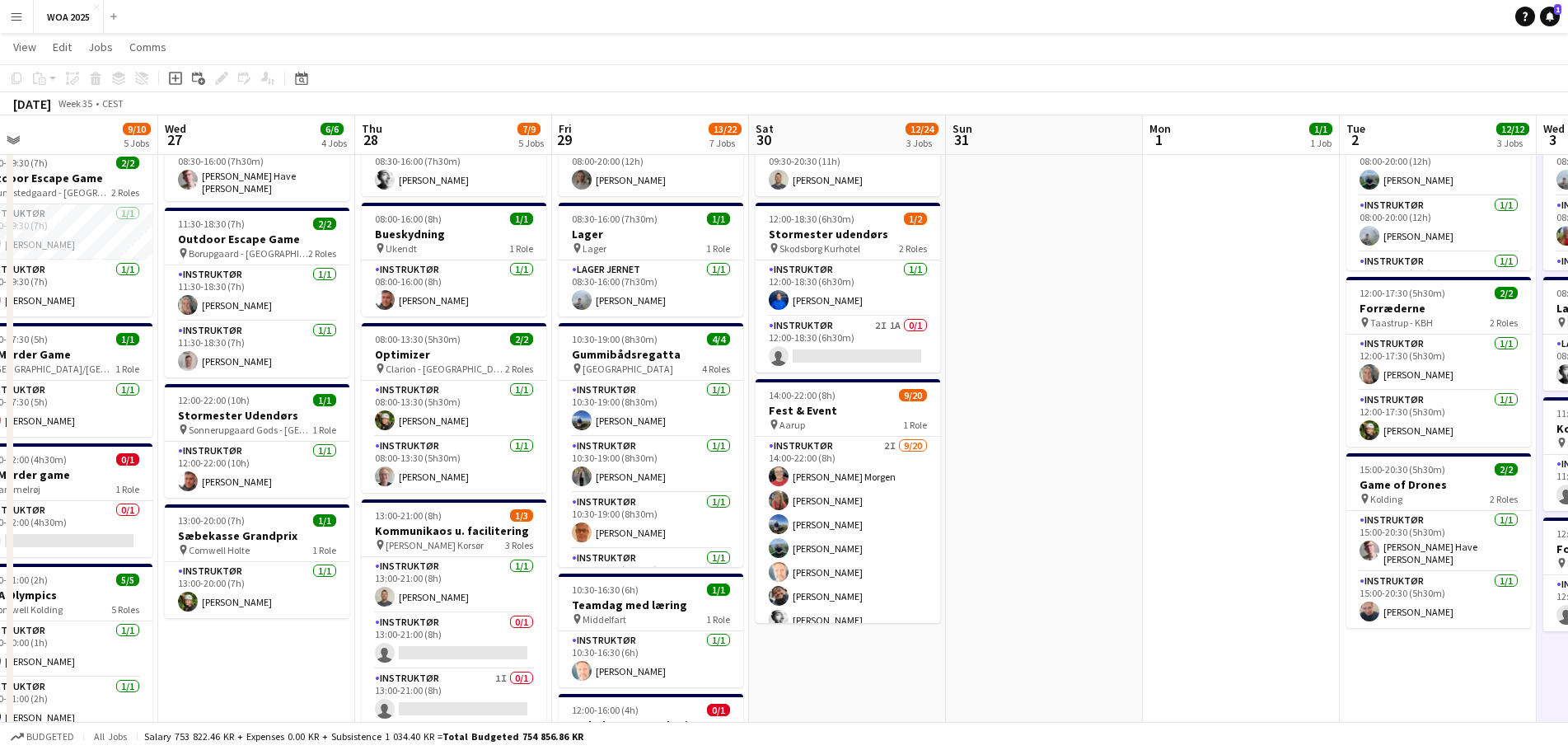
drag, startPoint x: 289, startPoint y: 391, endPoint x: 1270, endPoint y: 419, distance: 981.4
click at [1269, 419] on app-calendar-viewport "Sun 24 Mon 25 5/5 4 Jobs Tue 26 9/10 5 Jobs Wed 27 6/6 4 Jobs Thu 28 7/9 5 Jobs…" at bounding box center [784, 623] width 1568 height 1447
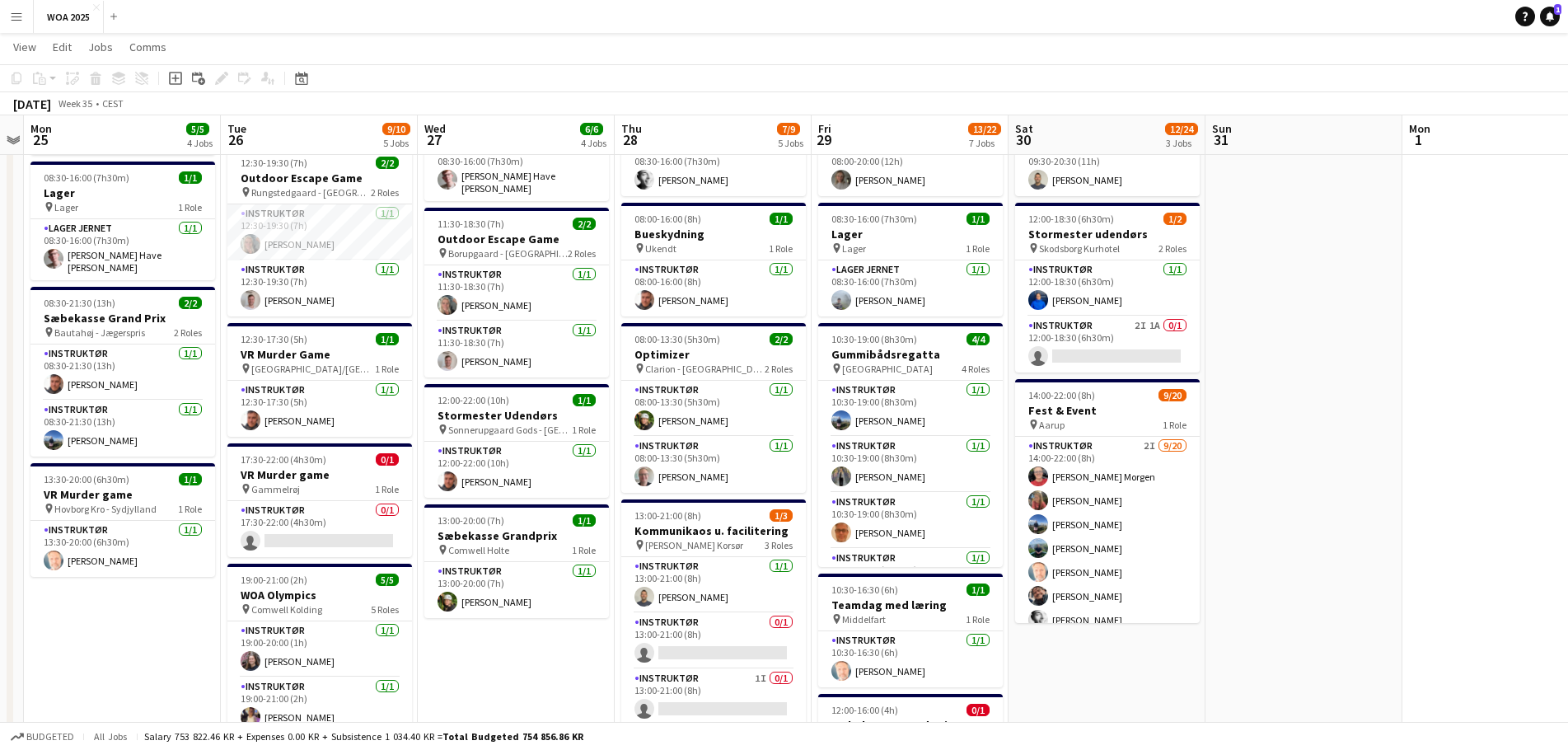
drag, startPoint x: 306, startPoint y: 656, endPoint x: 339, endPoint y: 659, distance: 33.1
click at [339, 659] on app-calendar-viewport "Sat 23 2/2 2 Jobs Sun 24 Mon 25 5/5 4 Jobs Tue 26 9/10 5 Jobs Wed 27 6/6 4 Jobs…" at bounding box center [784, 623] width 1568 height 1447
